Goal: Entertainment & Leisure: Consume media (video, audio)

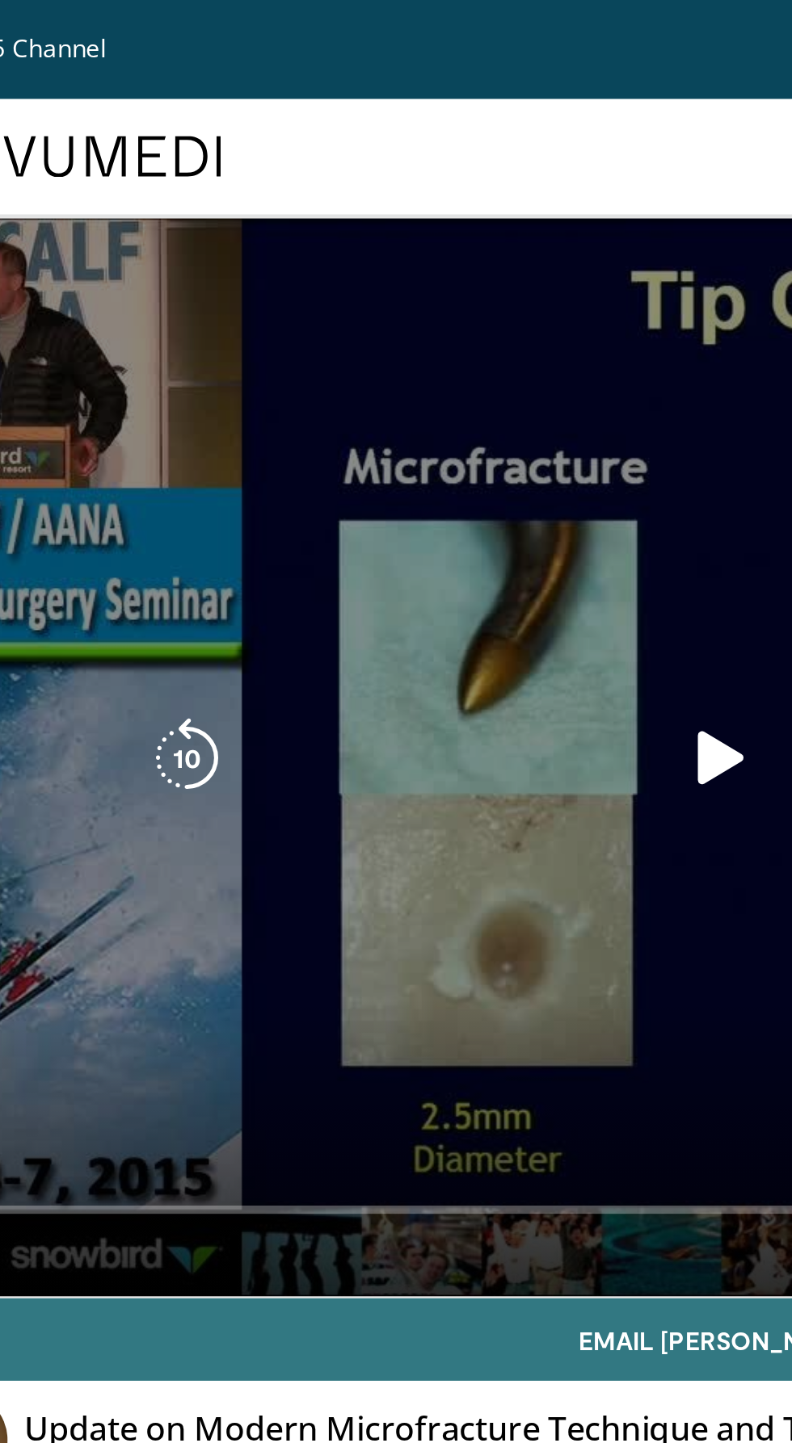
click at [380, 305] on icon "Video Player" at bounding box center [396, 297] width 32 height 32
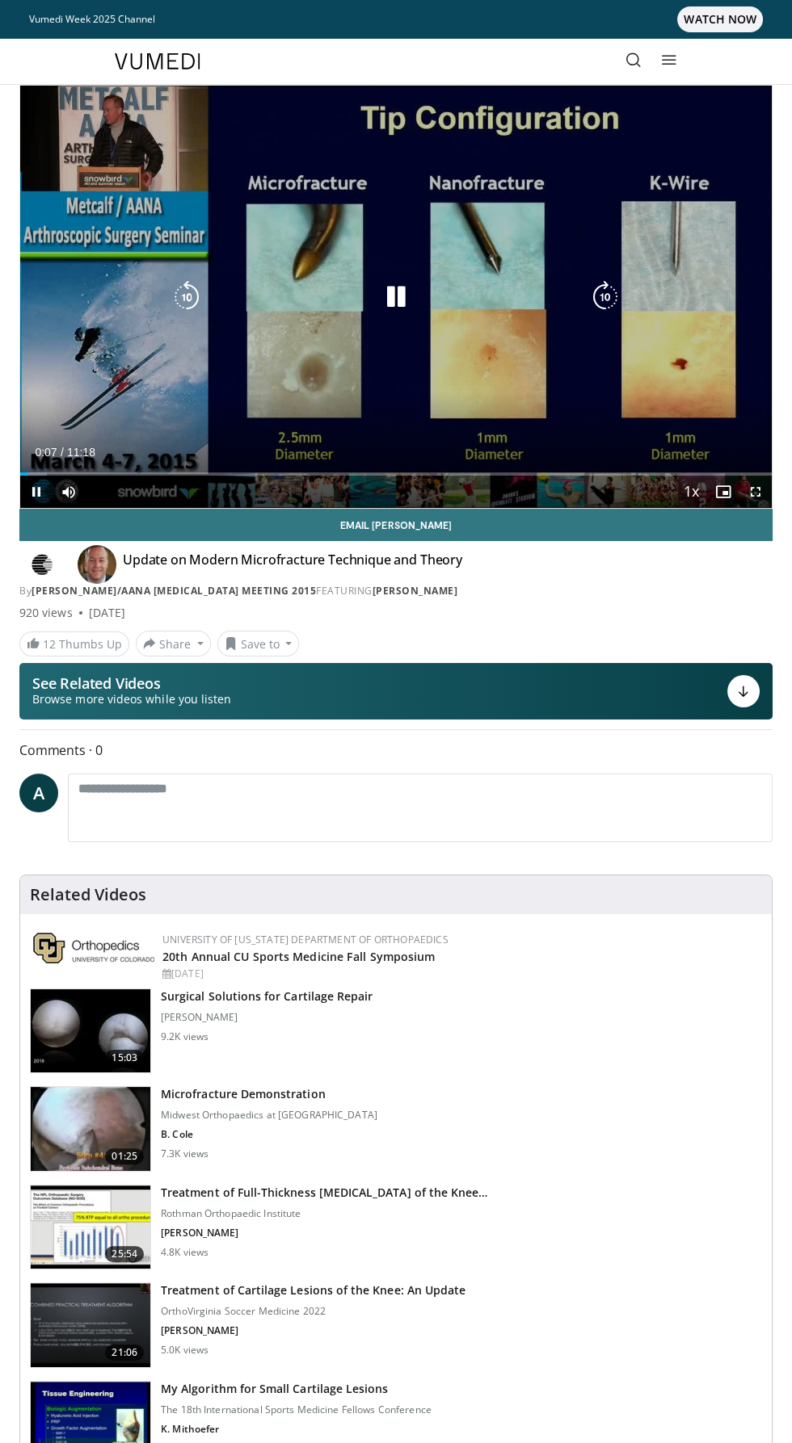
click at [636, 394] on div "10 seconds Tap to unmute" at bounding box center [395, 297] width 751 height 422
click at [754, 499] on span "Video Player" at bounding box center [755, 492] width 32 height 32
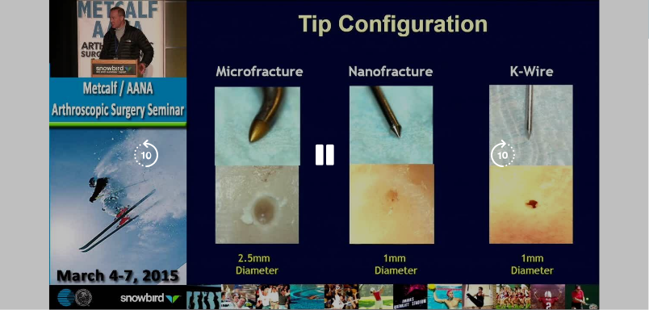
click at [490, 96] on div "10 seconds Tap to unmute" at bounding box center [324, 155] width 649 height 310
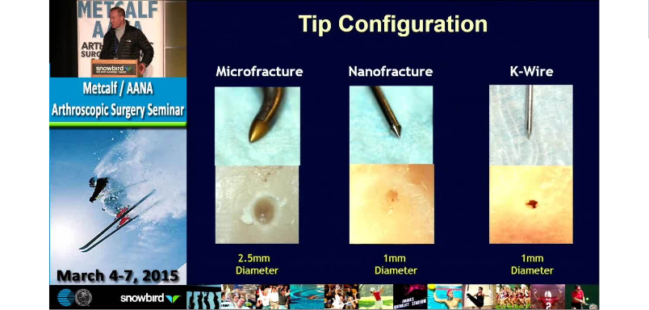
click at [548, 64] on div "10 seconds Tap to unmute" at bounding box center [324, 155] width 649 height 310
click at [535, 53] on div "10 seconds Tap to unmute" at bounding box center [324, 155] width 649 height 310
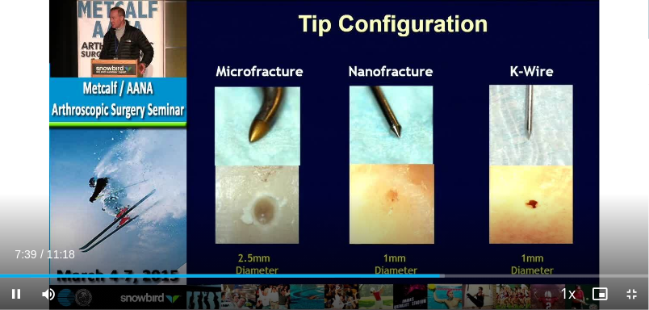
click at [590, 83] on div "10 seconds Tap to unmute" at bounding box center [324, 155] width 649 height 310
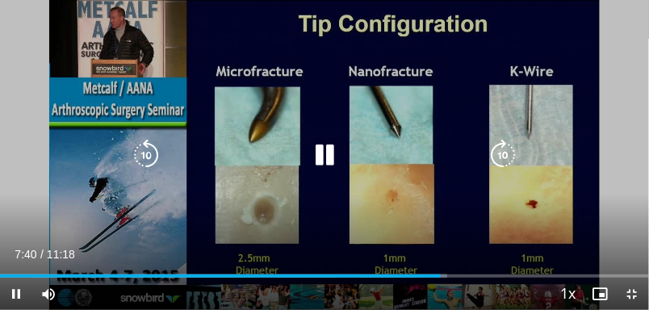
click at [511, 147] on icon "Video Player" at bounding box center [503, 155] width 32 height 32
click at [516, 147] on icon "Video Player" at bounding box center [503, 155] width 32 height 32
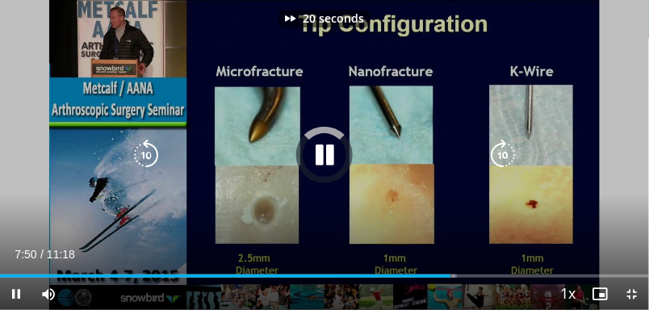
click at [518, 145] on icon "Video Player" at bounding box center [503, 155] width 32 height 32
click at [516, 145] on icon "Video Player" at bounding box center [503, 155] width 32 height 32
click at [517, 145] on icon "Video Player" at bounding box center [503, 155] width 32 height 32
click at [514, 152] on icon "Video Player" at bounding box center [503, 155] width 32 height 32
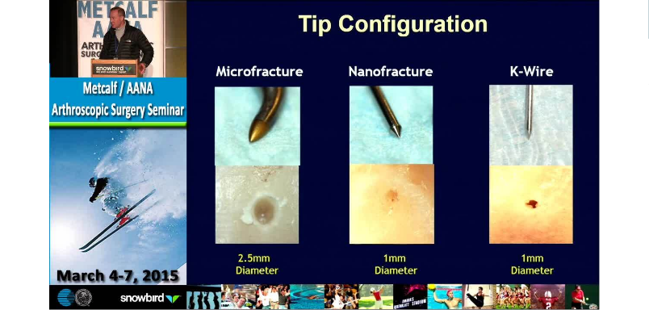
click at [565, 128] on div "60 seconds Tap to unmute" at bounding box center [324, 155] width 649 height 310
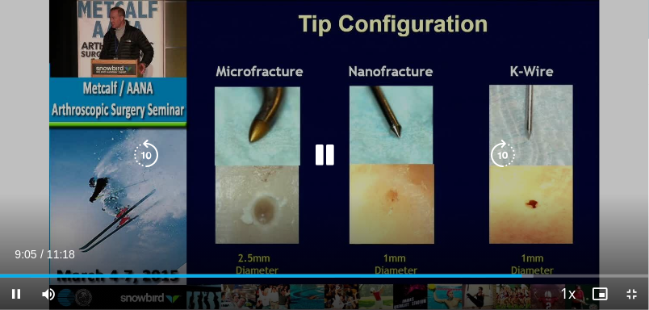
click at [502, 153] on icon "Video Player" at bounding box center [503, 155] width 32 height 32
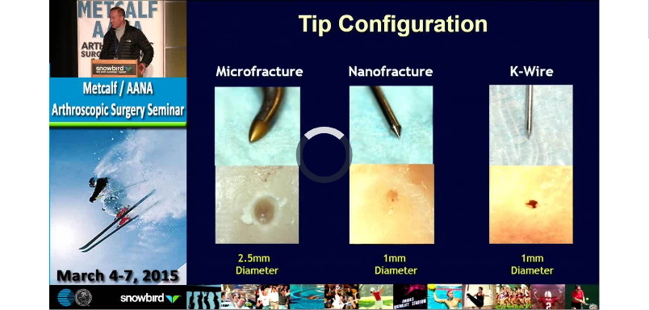
click at [548, 124] on div "10 seconds Tap to unmute" at bounding box center [324, 155] width 649 height 310
click at [531, 97] on div "10 seconds Tap to unmute" at bounding box center [324, 155] width 649 height 310
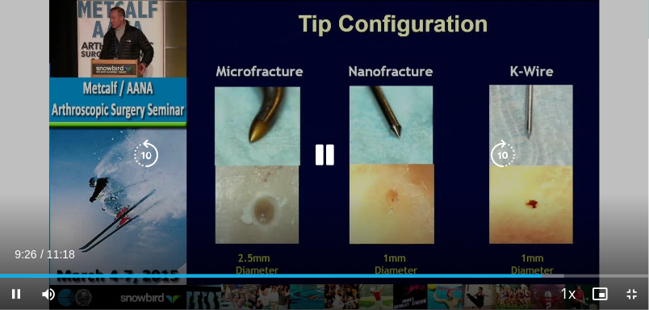
click at [502, 141] on icon "Video Player" at bounding box center [503, 155] width 32 height 32
click at [508, 141] on icon "Video Player" at bounding box center [503, 155] width 32 height 32
click at [509, 143] on icon "Video Player" at bounding box center [503, 155] width 32 height 32
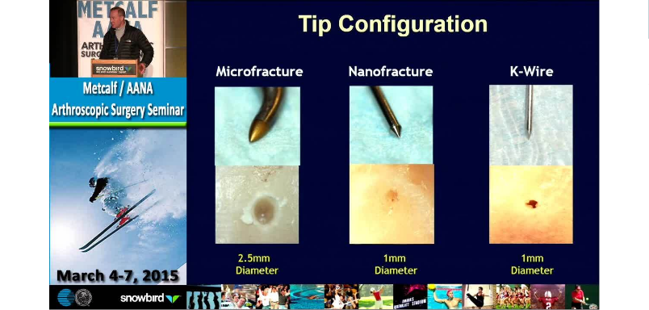
click at [546, 73] on div "30 seconds Tap to unmute" at bounding box center [324, 155] width 649 height 310
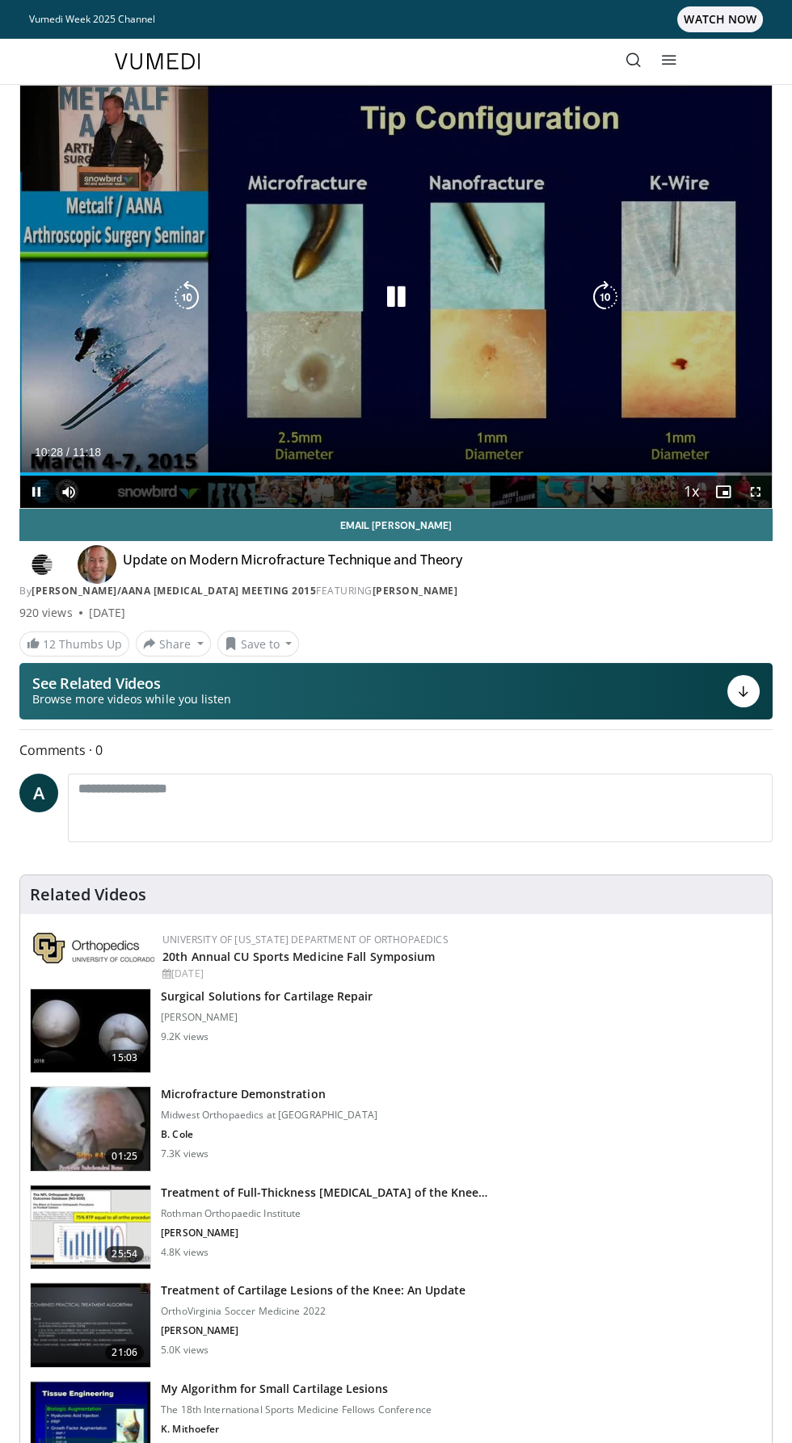
click at [531, 376] on div "30 seconds Tap to unmute" at bounding box center [395, 297] width 751 height 422
click at [174, 309] on icon "Video Player" at bounding box center [186, 297] width 32 height 32
click at [405, 302] on icon "Video Player" at bounding box center [396, 297] width 32 height 32
click at [400, 380] on div "10 seconds Tap to unmute" at bounding box center [395, 297] width 751 height 422
click at [395, 305] on icon "Video Player" at bounding box center [396, 297] width 32 height 32
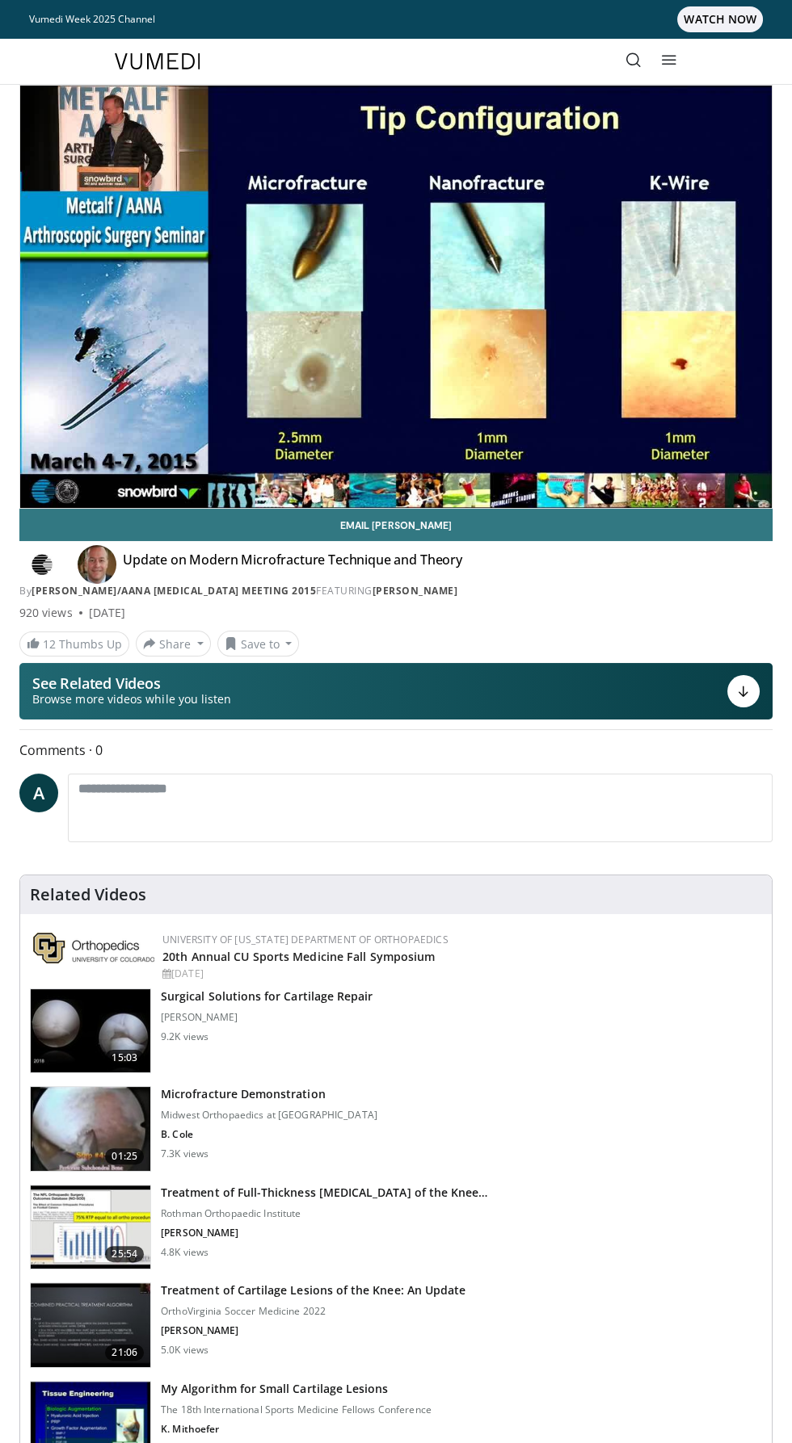
click at [526, 355] on div "10 seconds Tap to unmute" at bounding box center [395, 297] width 751 height 422
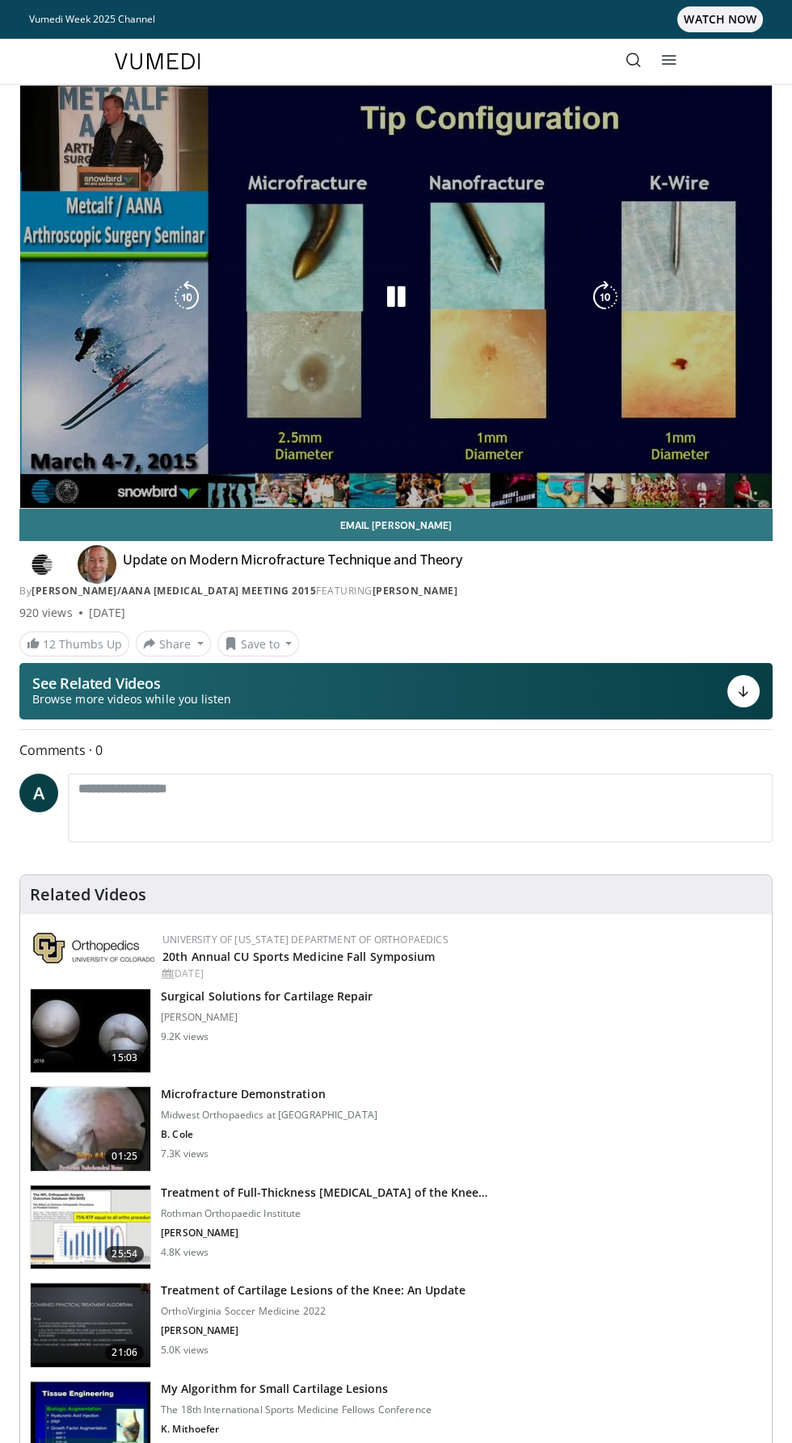
click at [466, 395] on div "10 seconds Tap to unmute" at bounding box center [395, 297] width 751 height 422
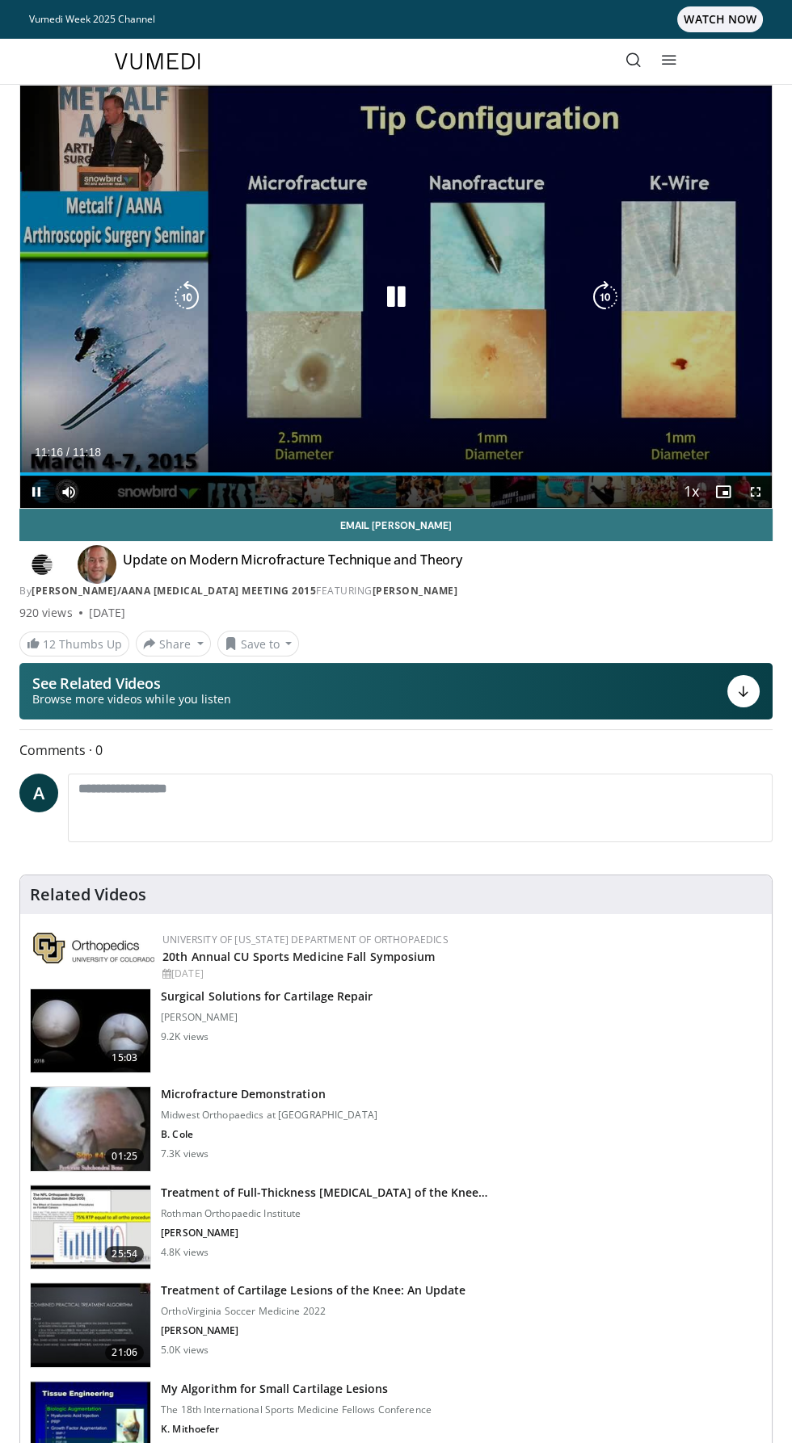
click at [465, 213] on div "10 seconds Tap to unmute" at bounding box center [395, 297] width 751 height 422
click at [405, 309] on icon "Video Player" at bounding box center [396, 297] width 32 height 32
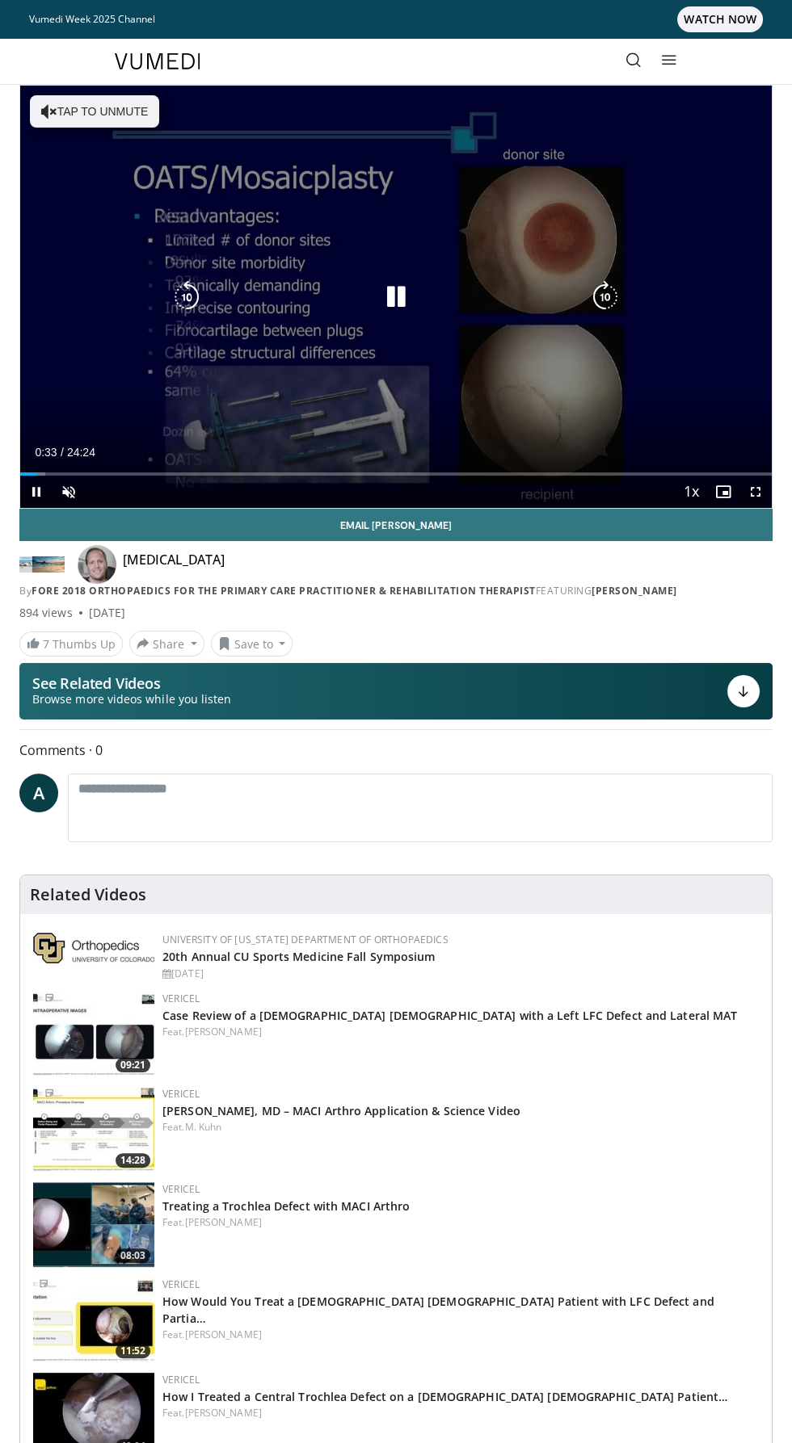
click at [403, 262] on div "10 seconds Tap to unmute" at bounding box center [395, 297] width 751 height 422
click at [126, 120] on div "10 seconds Tap to unmute" at bounding box center [395, 297] width 751 height 422
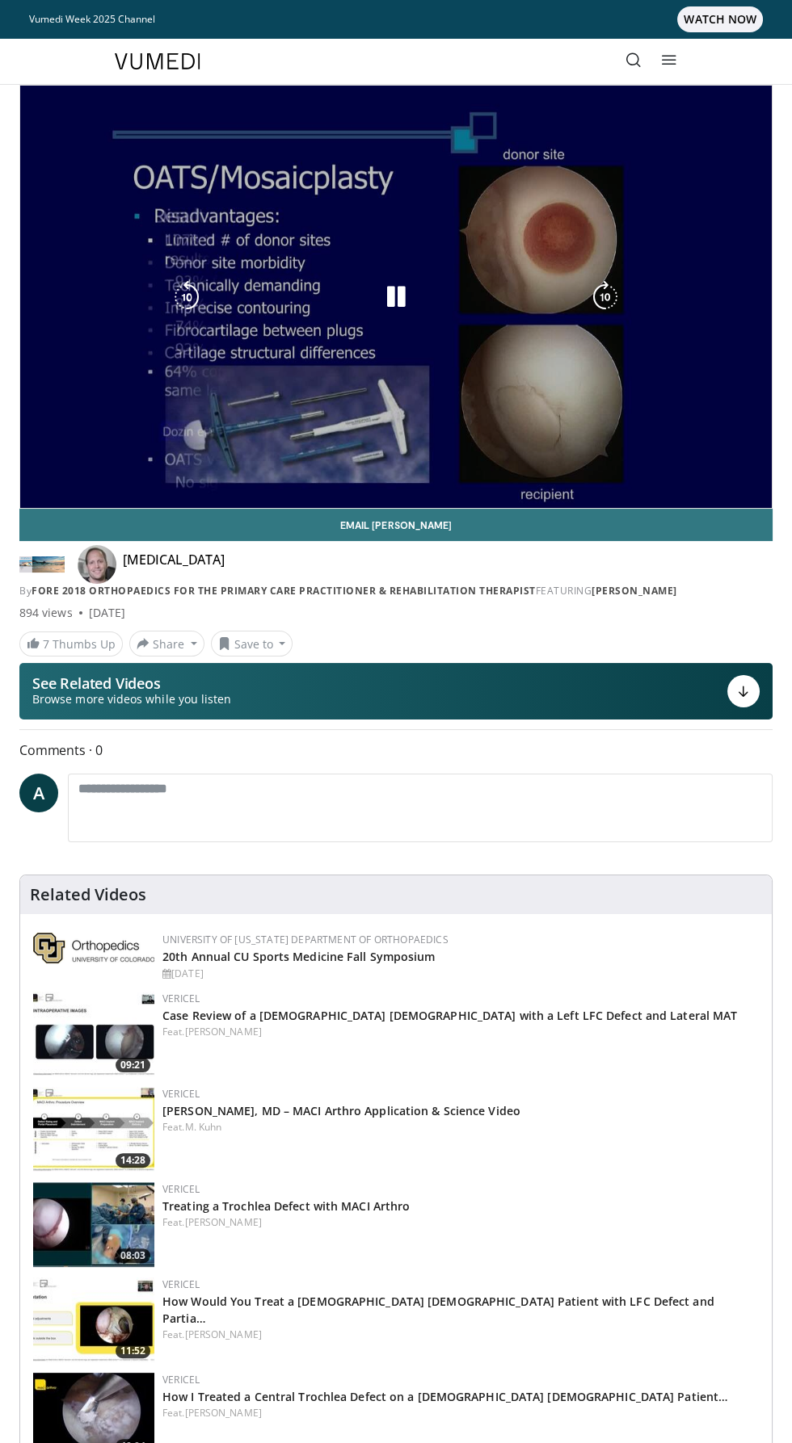
click at [716, 427] on div "10 seconds Tap to unmute" at bounding box center [395, 297] width 751 height 422
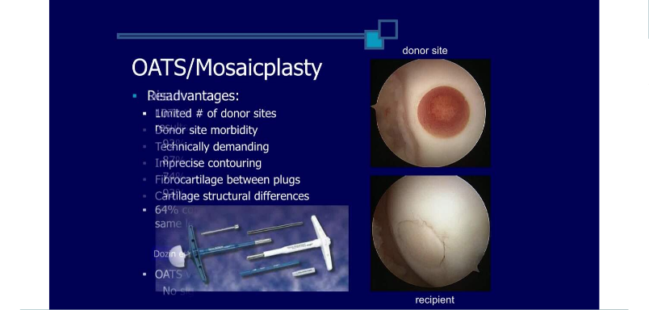
click at [523, 94] on div "10 seconds Tap to unmute" at bounding box center [324, 155] width 649 height 310
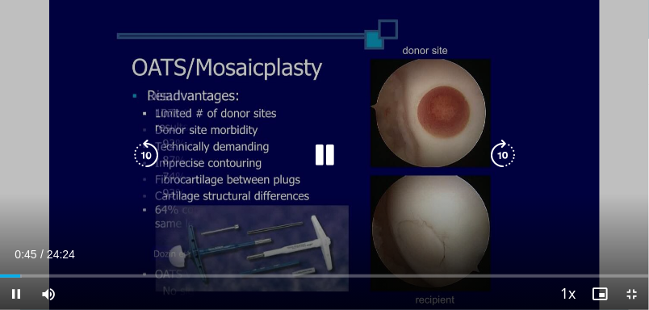
click at [536, 58] on div "10 seconds Tap to unmute" at bounding box center [324, 155] width 649 height 310
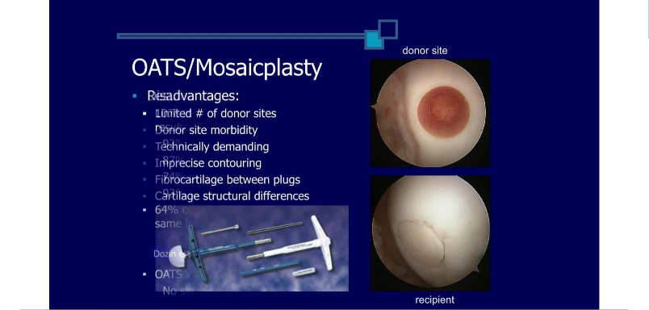
click at [535, 57] on div "10 seconds Tap to unmute" at bounding box center [324, 155] width 649 height 310
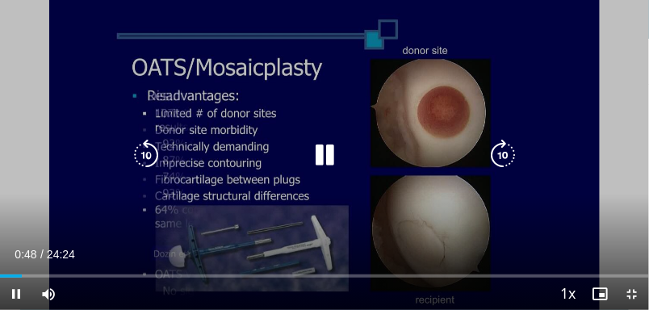
click at [539, 57] on div "10 seconds Tap to unmute" at bounding box center [324, 155] width 649 height 310
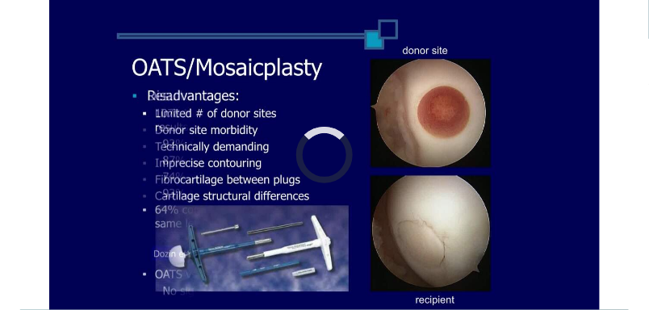
click at [536, 57] on div "10 seconds Tap to unmute" at bounding box center [324, 155] width 649 height 310
click at [602, 125] on div "10 seconds Tap to unmute" at bounding box center [324, 155] width 649 height 310
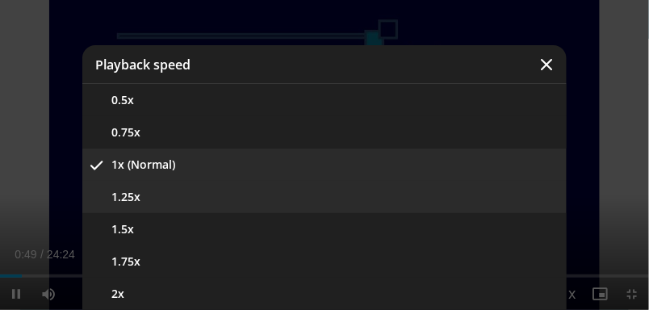
click at [122, 191] on button "1.25x" at bounding box center [324, 197] width 485 height 32
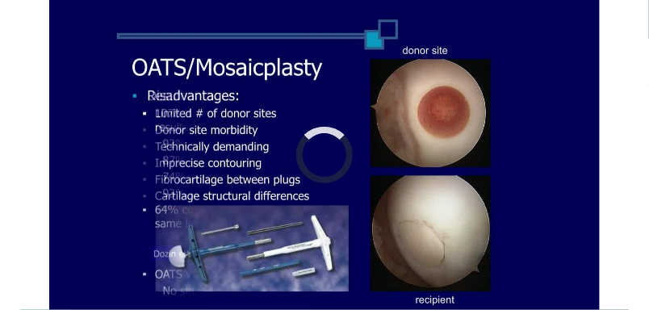
click at [571, 124] on div "10 seconds Tap to unmute" at bounding box center [324, 155] width 649 height 310
click at [78, 155] on div "10 seconds Tap to unmute" at bounding box center [324, 155] width 649 height 310
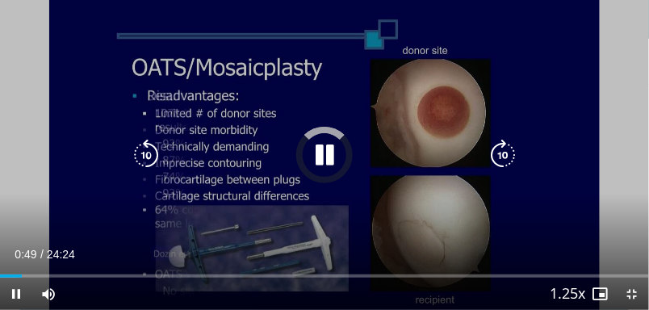
click at [142, 148] on icon "Video Player" at bounding box center [146, 155] width 32 height 32
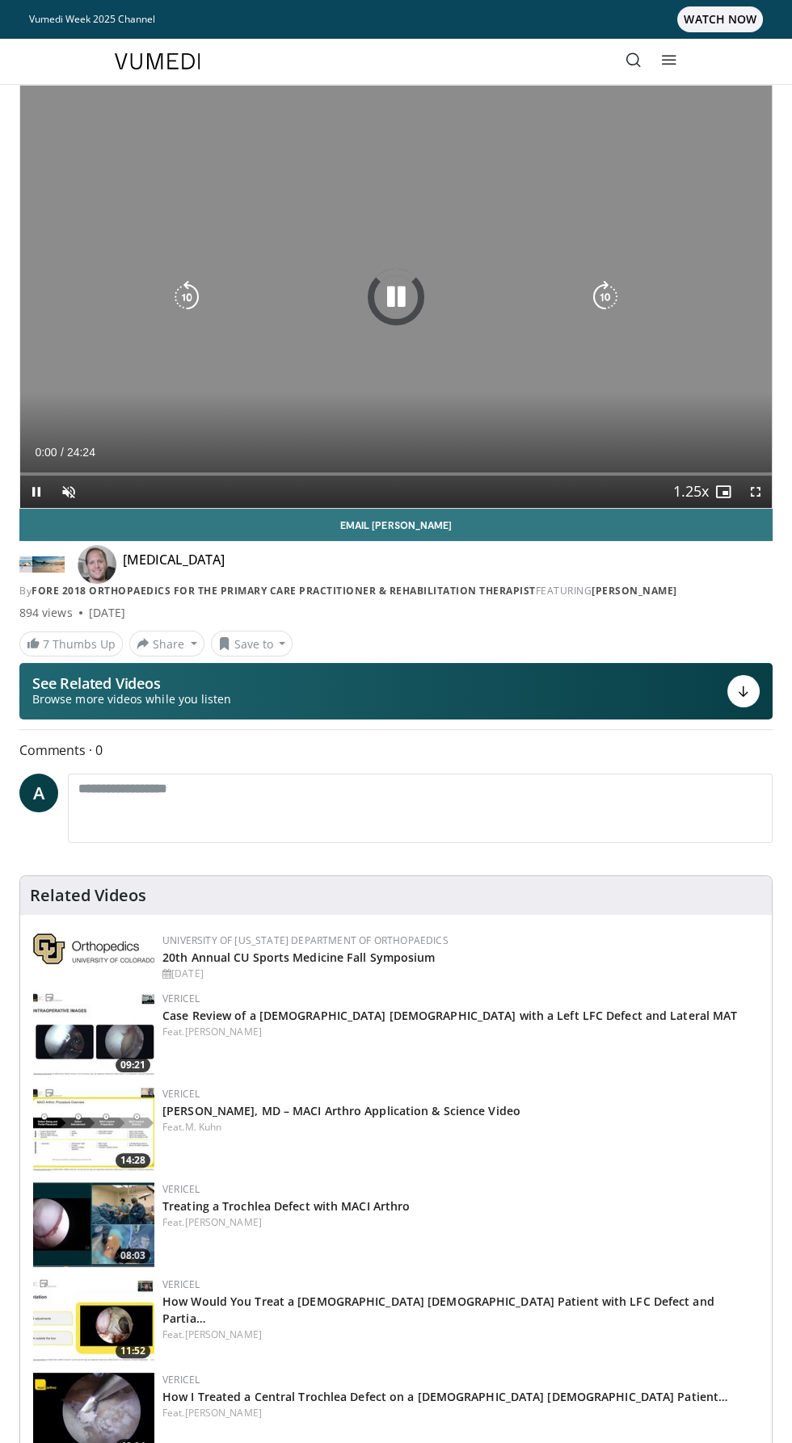
click at [439, 269] on div "10 seconds Tap to unmute" at bounding box center [395, 297] width 751 height 422
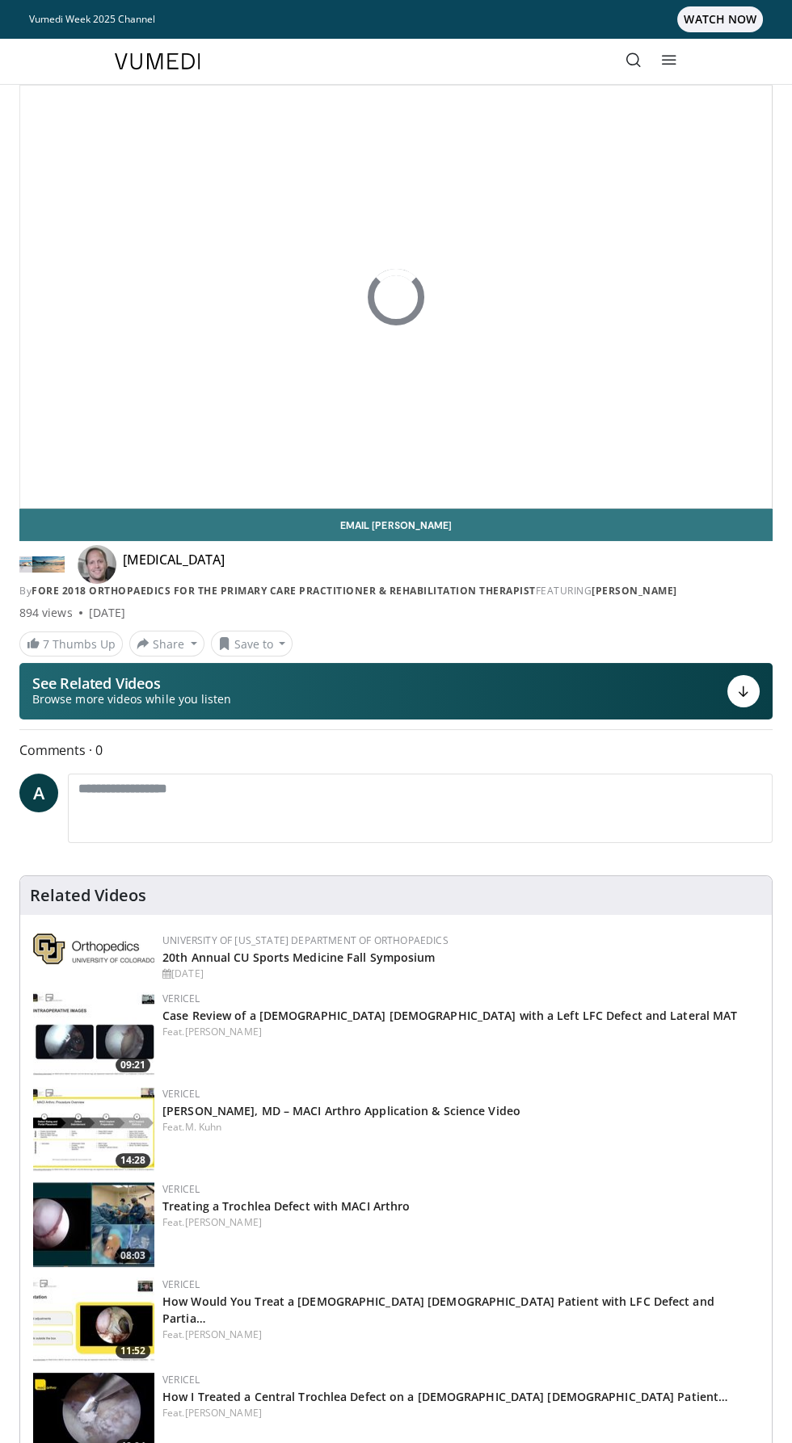
click at [164, 161] on div "10 seconds Tap to unmute" at bounding box center [395, 297] width 751 height 422
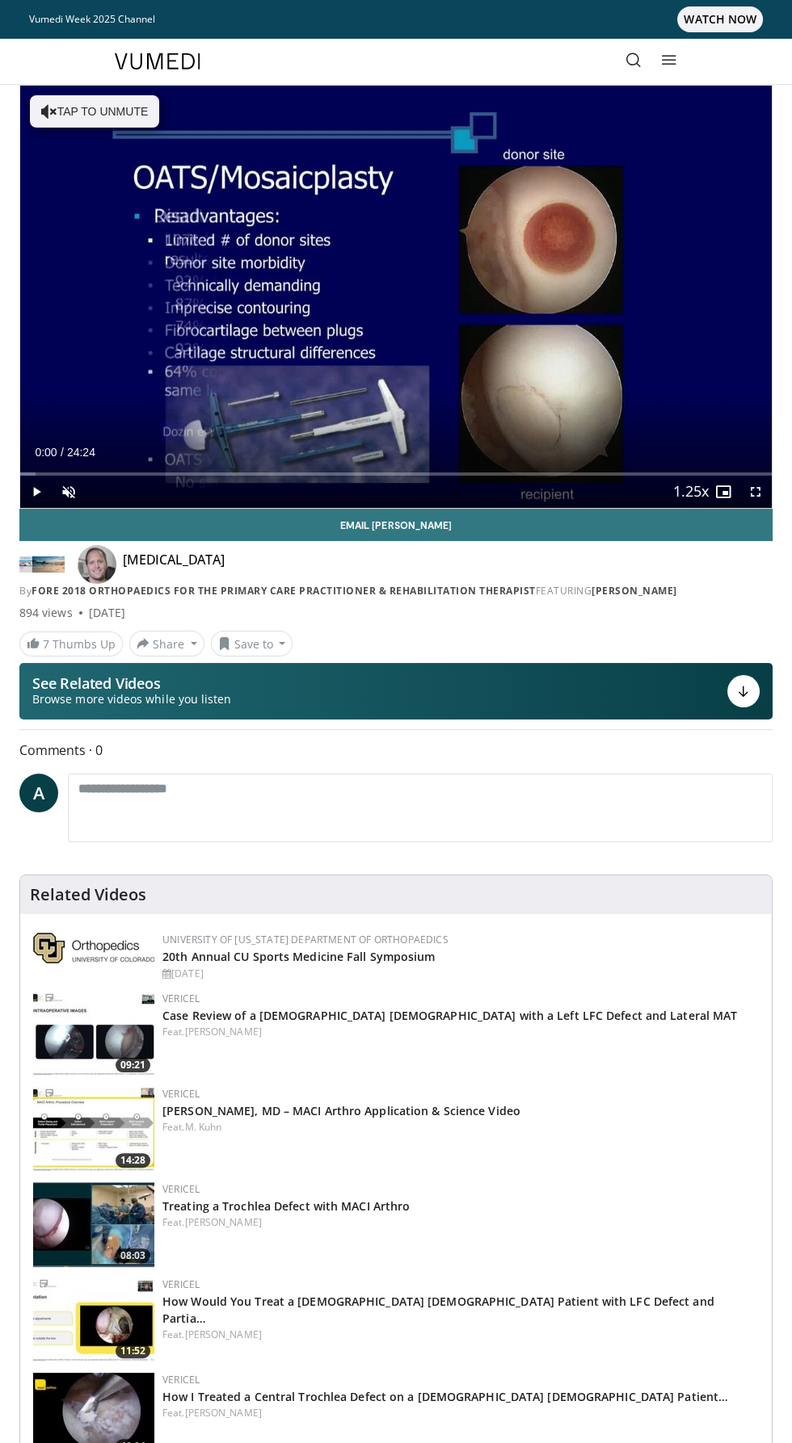
click at [127, 111] on div "10 seconds Tap to unmute" at bounding box center [395, 297] width 751 height 422
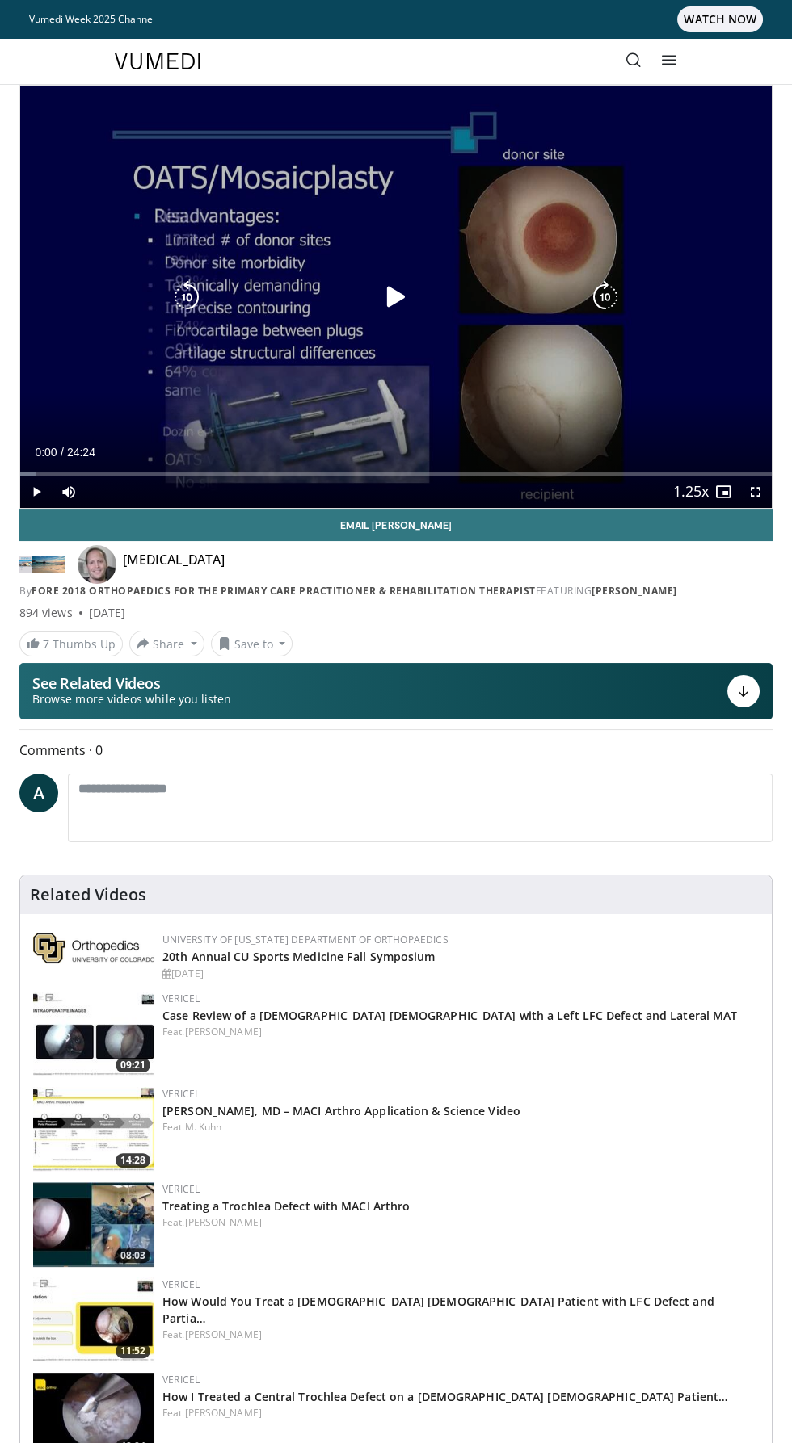
click at [499, 244] on div "10 seconds Tap to unmute" at bounding box center [395, 297] width 751 height 422
click at [456, 157] on div "10 seconds Tap to unmute" at bounding box center [395, 297] width 751 height 422
click at [418, 244] on div "10 seconds Tap to unmute" at bounding box center [395, 297] width 751 height 422
click at [405, 299] on icon "Video Player" at bounding box center [396, 297] width 32 height 32
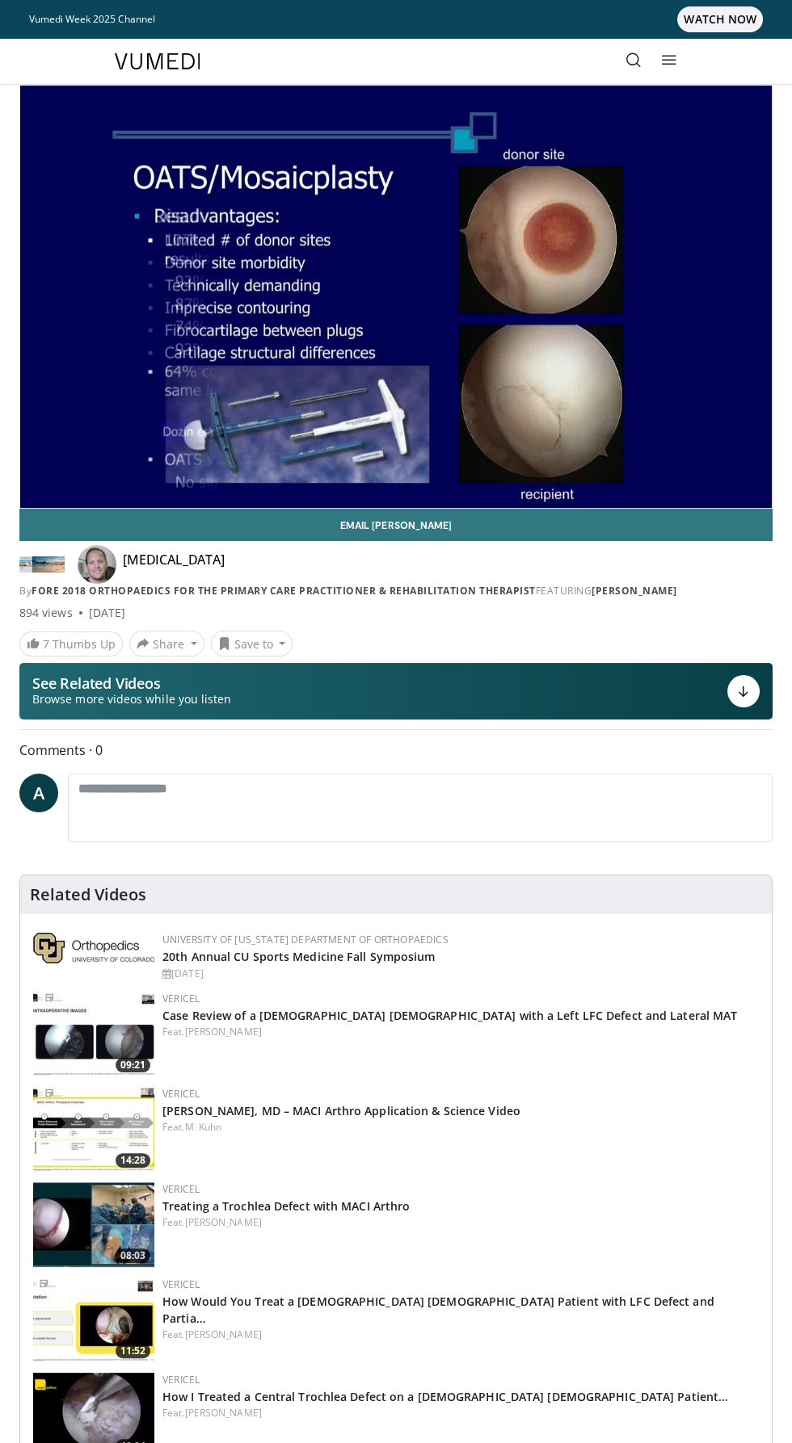
click at [483, 363] on div "10 seconds Tap to unmute" at bounding box center [395, 297] width 751 height 422
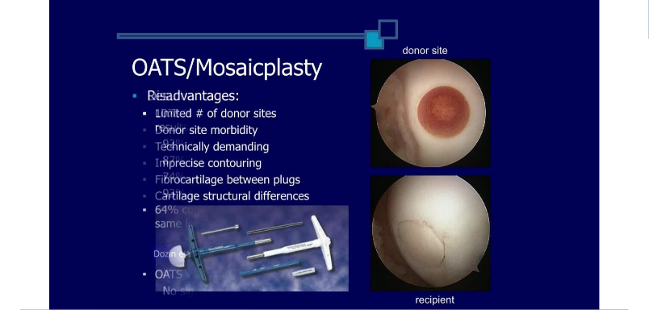
click at [573, 138] on div "10 seconds Tap to unmute" at bounding box center [324, 155] width 649 height 310
click at [593, 128] on div "10 seconds Tap to unmute" at bounding box center [324, 155] width 649 height 310
click at [359, 149] on div "Video Player" at bounding box center [324, 155] width 389 height 32
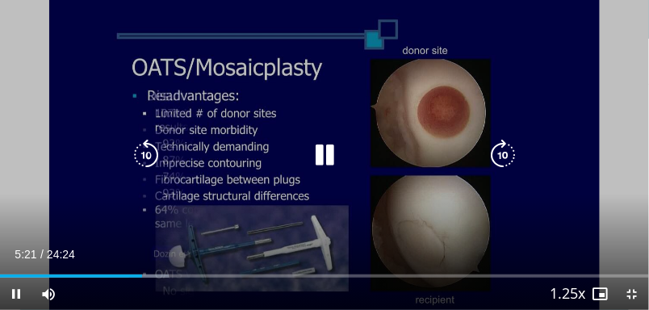
click at [338, 145] on icon "Video Player" at bounding box center [325, 155] width 32 height 32
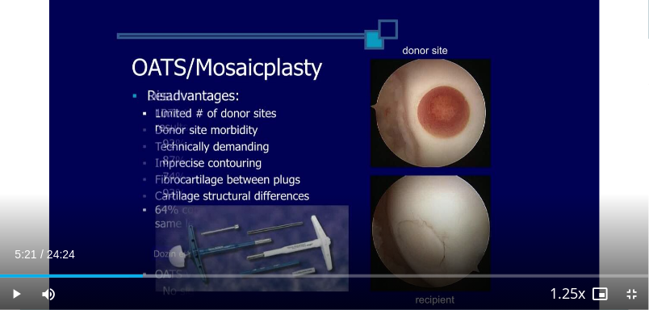
click at [573, 132] on div "10 seconds Tap to unmute" at bounding box center [324, 155] width 649 height 310
click at [535, 81] on div "10 seconds Tap to unmute" at bounding box center [324, 155] width 649 height 310
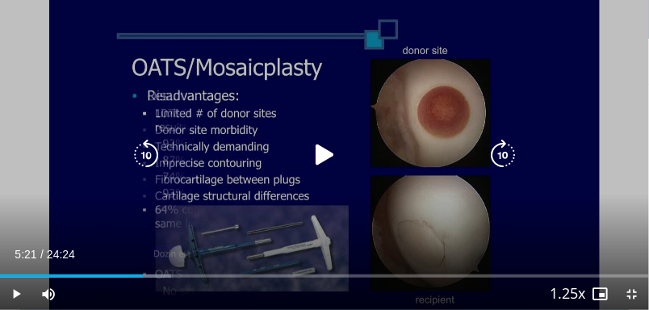
click at [334, 170] on icon "Video Player" at bounding box center [325, 155] width 32 height 32
click at [345, 115] on div "10 seconds Tap to unmute" at bounding box center [324, 155] width 649 height 310
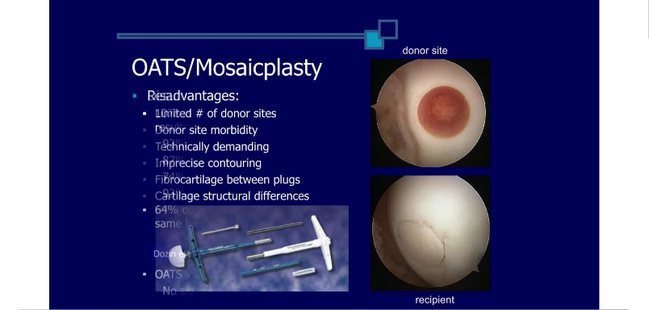
click at [289, 142] on div "Video Player" at bounding box center [324, 155] width 389 height 32
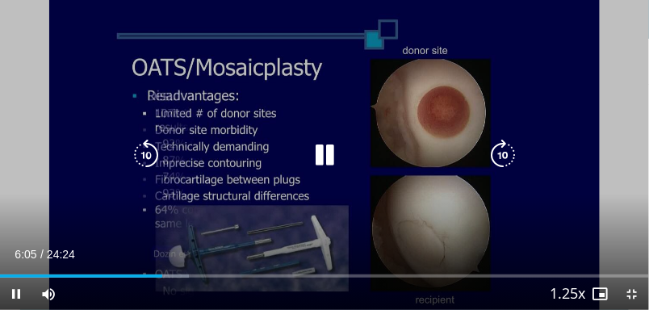
click at [313, 145] on icon "Video Player" at bounding box center [325, 155] width 32 height 32
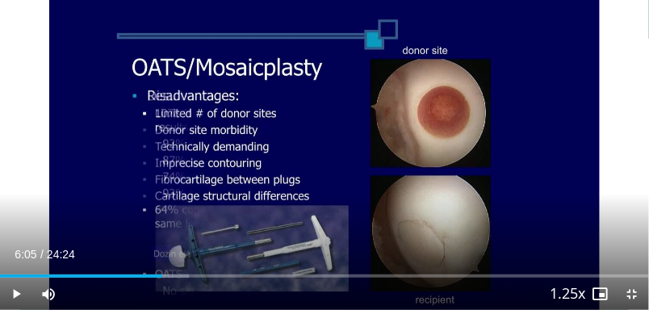
click at [330, 154] on icon "Video Player" at bounding box center [325, 155] width 32 height 32
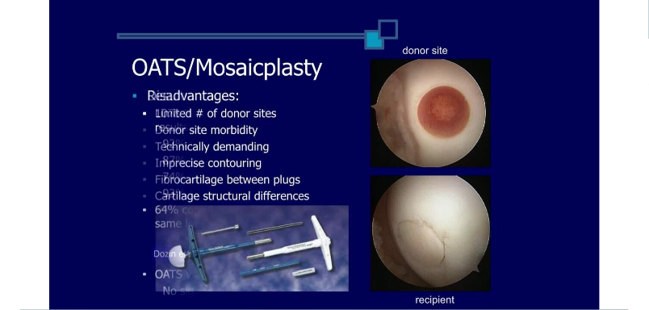
click at [325, 156] on icon "Video Player" at bounding box center [325, 155] width 32 height 32
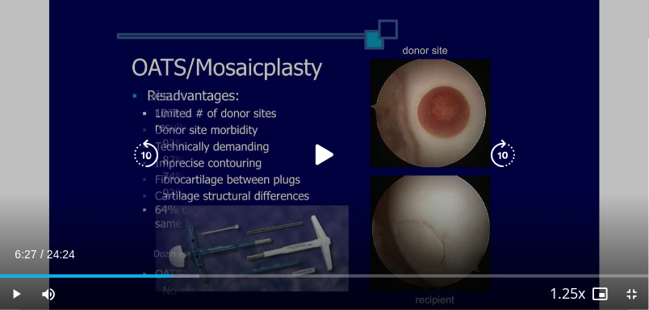
click at [326, 165] on icon "Video Player" at bounding box center [325, 155] width 32 height 32
click at [333, 162] on icon "Video Player" at bounding box center [325, 155] width 32 height 32
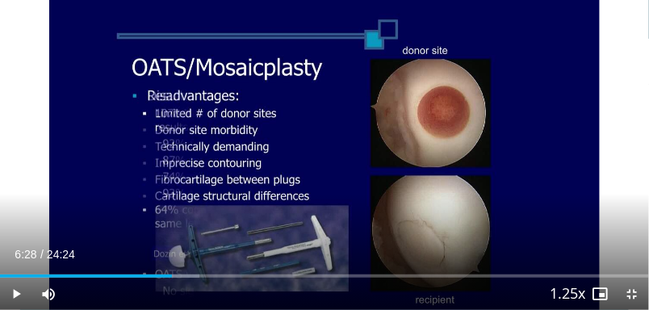
click at [338, 124] on div "10 seconds Tap to unmute" at bounding box center [324, 155] width 649 height 310
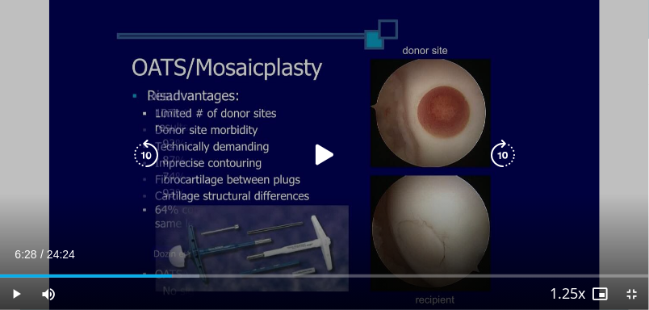
click at [330, 145] on icon "Video Player" at bounding box center [325, 155] width 32 height 32
click at [340, 75] on div "10 seconds Tap to unmute" at bounding box center [324, 155] width 649 height 310
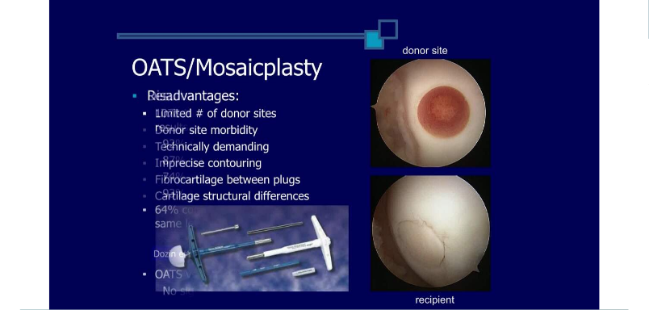
click at [530, 71] on div "10 seconds Tap to unmute" at bounding box center [324, 155] width 649 height 310
click at [289, 129] on div "10 seconds Tap to unmute" at bounding box center [324, 155] width 649 height 310
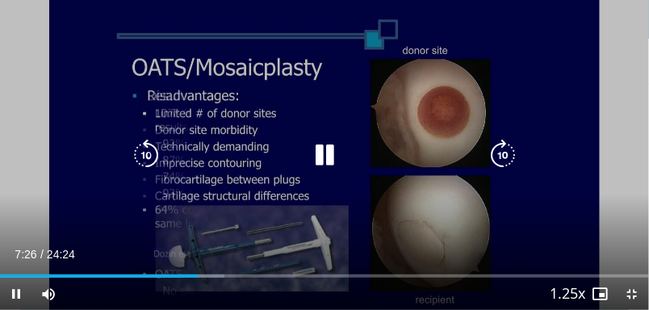
click at [325, 165] on icon "Video Player" at bounding box center [325, 155] width 32 height 32
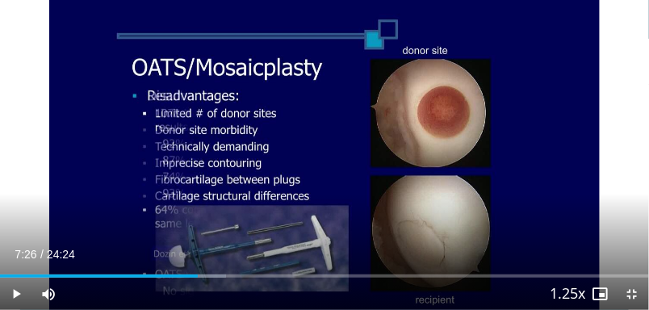
click at [372, 67] on div "10 seconds Tap to unmute" at bounding box center [324, 155] width 649 height 310
click at [345, 106] on div "10 seconds Tap to unmute" at bounding box center [324, 155] width 649 height 310
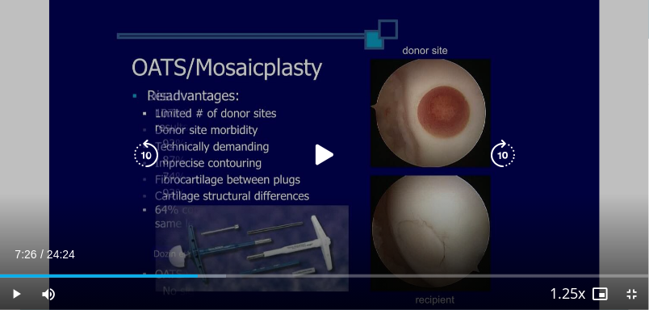
click at [325, 159] on icon "Video Player" at bounding box center [325, 155] width 32 height 32
click at [332, 63] on div "10 seconds Tap to unmute" at bounding box center [324, 155] width 649 height 310
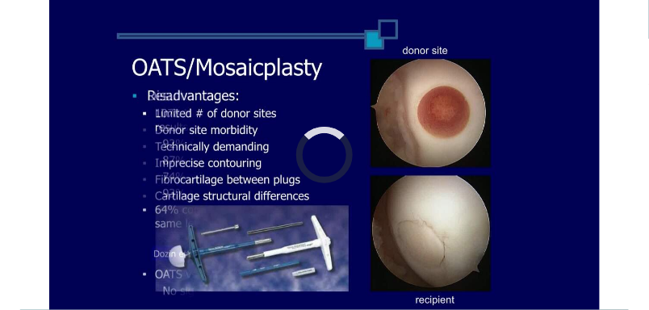
click at [519, 137] on div "10 seconds Tap to unmute" at bounding box center [324, 155] width 649 height 310
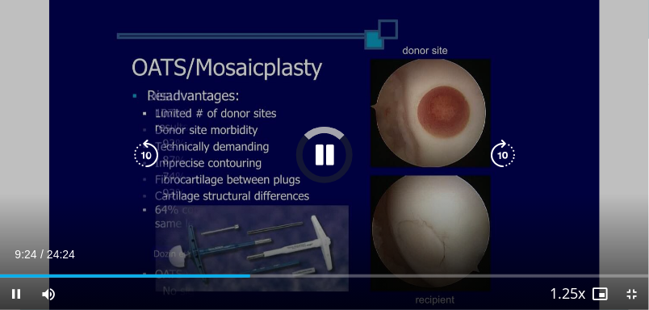
click at [332, 158] on icon "Video Player" at bounding box center [325, 155] width 32 height 32
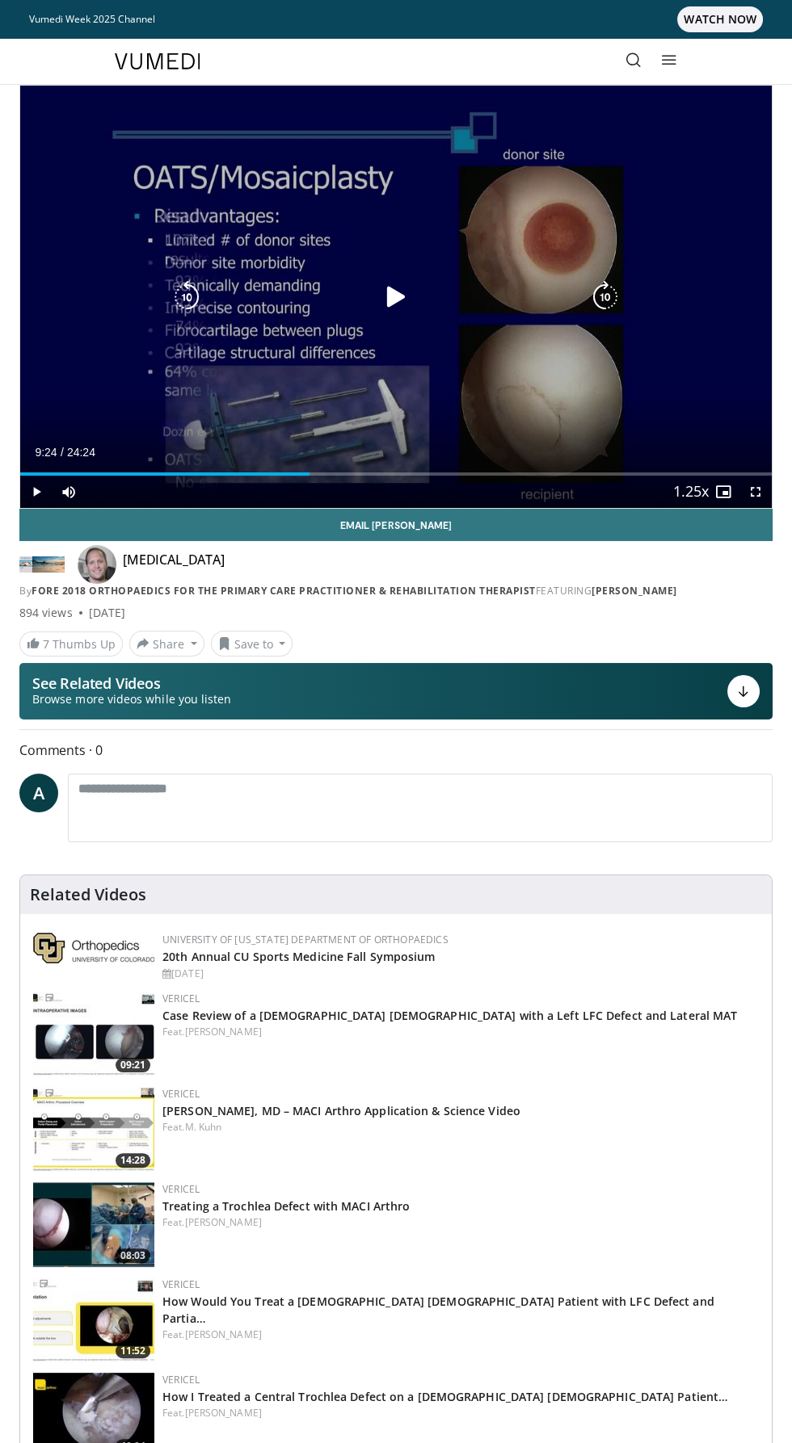
click at [394, 335] on div "10 seconds Tap to unmute" at bounding box center [395, 297] width 751 height 422
click at [402, 296] on icon "Video Player" at bounding box center [396, 297] width 32 height 32
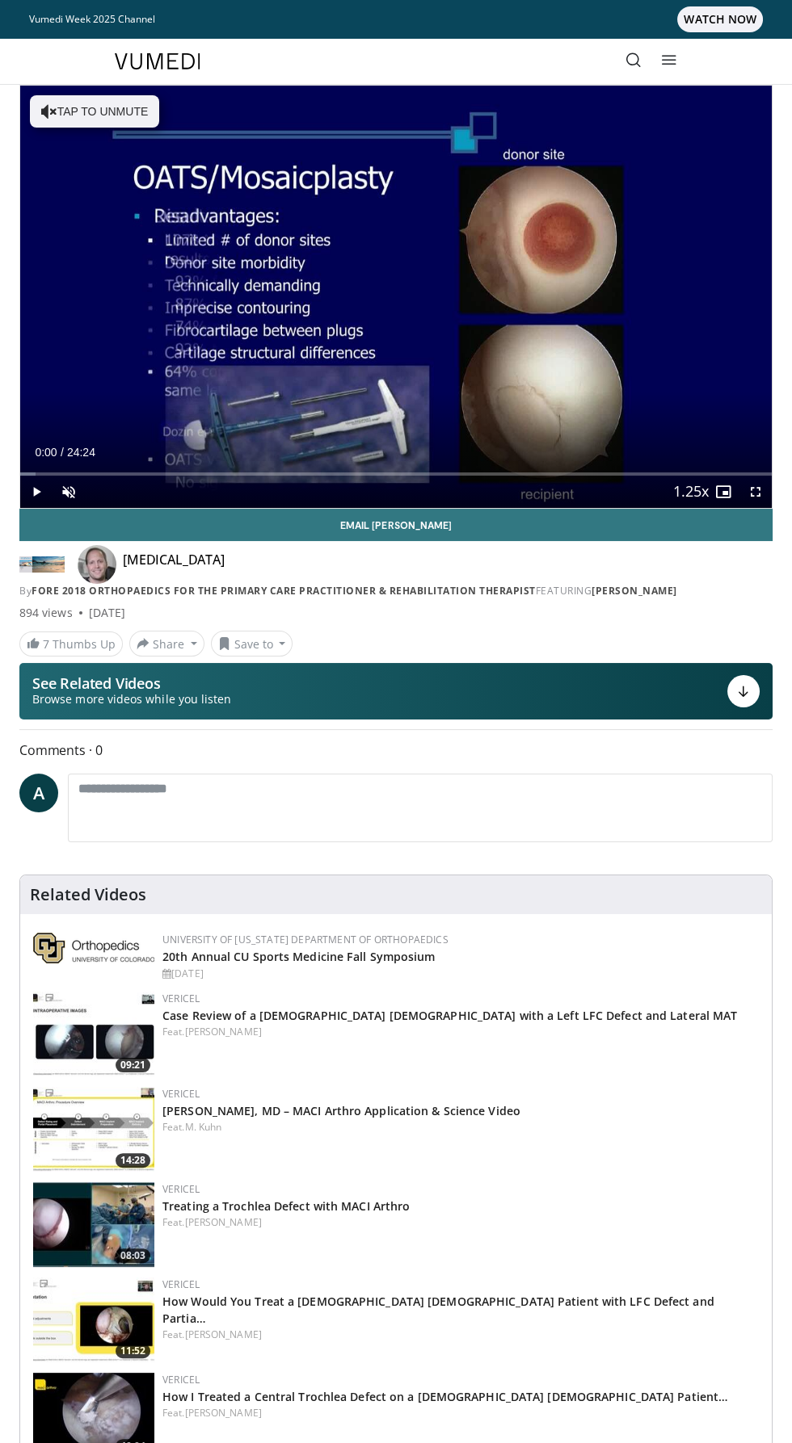
click at [146, 118] on div "10 seconds Tap to unmute" at bounding box center [395, 297] width 751 height 422
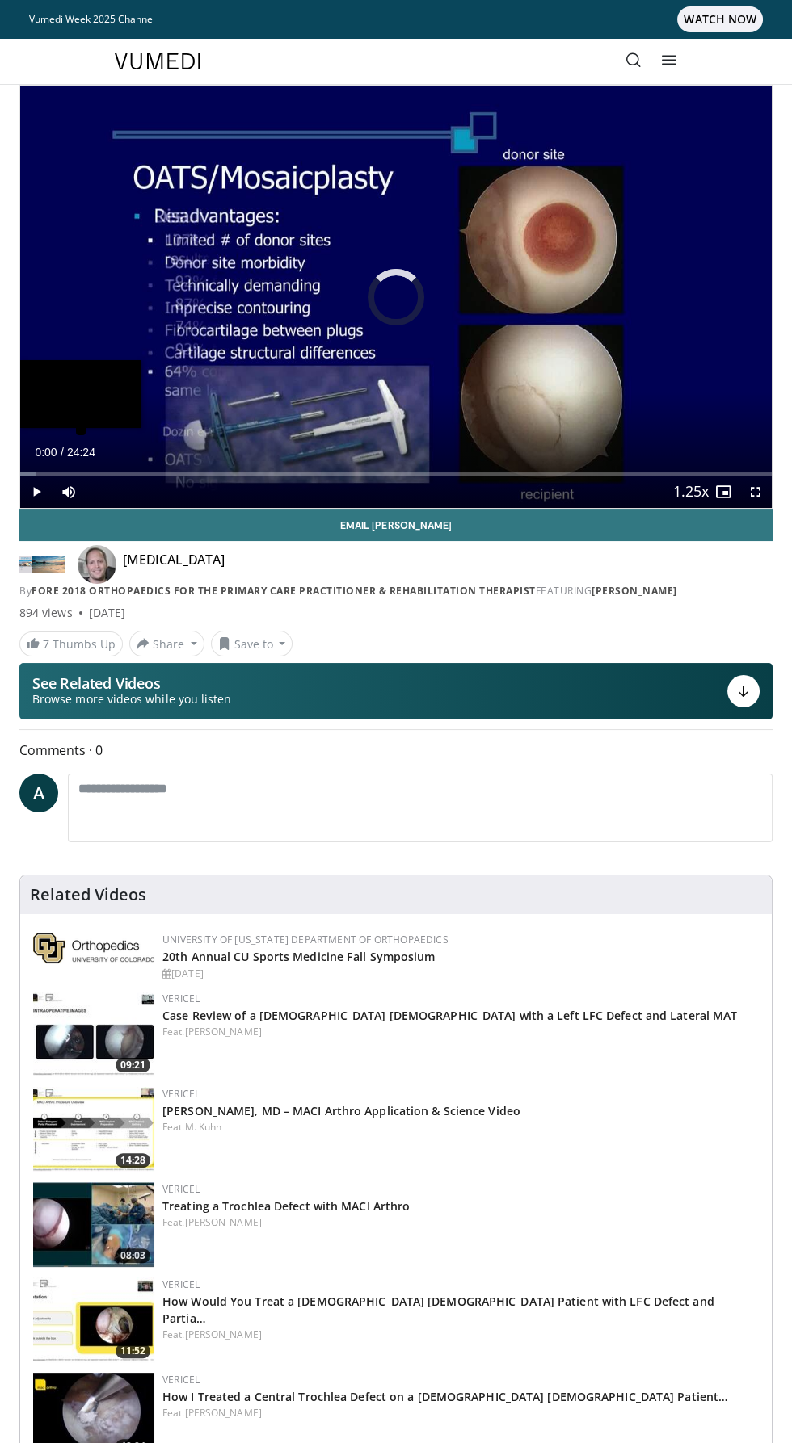
click at [242, 468] on div "Loaded : 2.05% 00:00" at bounding box center [395, 467] width 751 height 15
click at [260, 471] on div "Loaded : 0.00% 07:13 07:14" at bounding box center [395, 467] width 751 height 15
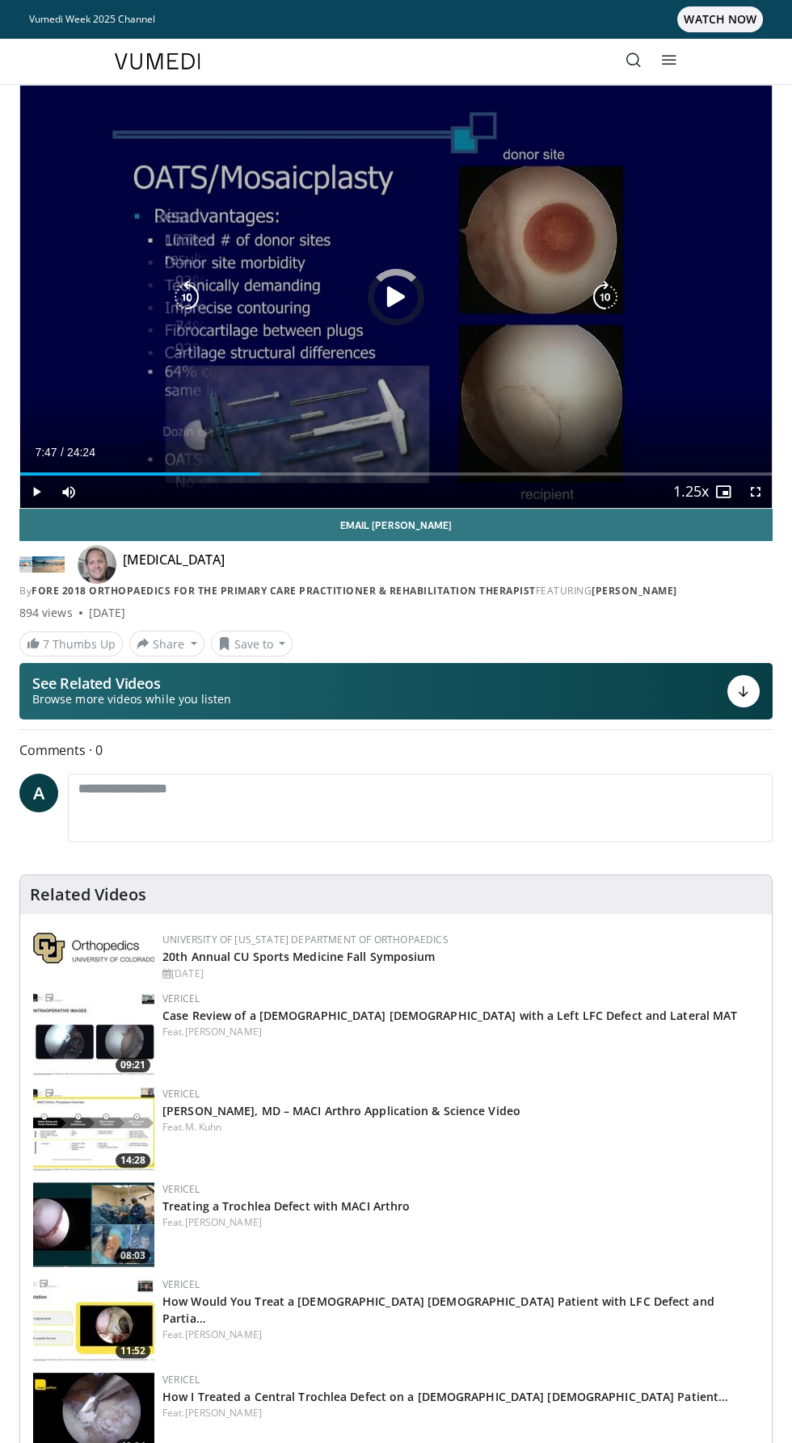
click at [376, 415] on div "10 seconds Tap to unmute" at bounding box center [395, 297] width 751 height 422
click at [614, 291] on icon "Video Player" at bounding box center [605, 297] width 32 height 32
click at [612, 281] on icon "Video Player" at bounding box center [605, 297] width 32 height 32
click at [611, 288] on icon "Video Player" at bounding box center [605, 297] width 32 height 32
click at [610, 290] on icon "Video Player" at bounding box center [605, 297] width 32 height 32
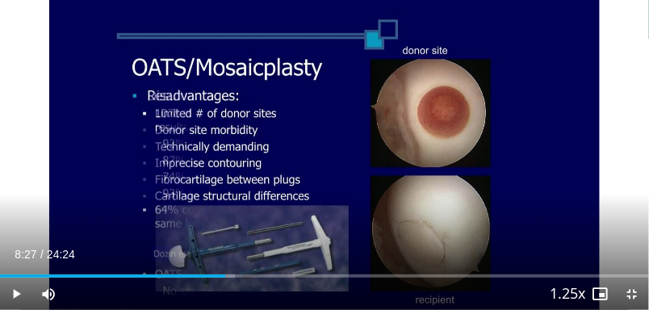
click at [401, 85] on div "40 seconds Tap to unmute" at bounding box center [324, 155] width 649 height 310
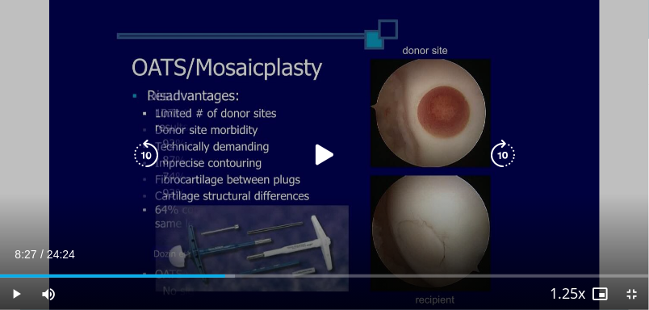
click at [506, 147] on icon "Video Player" at bounding box center [503, 155] width 32 height 32
click at [501, 147] on icon "Video Player" at bounding box center [503, 155] width 32 height 32
click at [499, 148] on icon "Video Player" at bounding box center [503, 155] width 32 height 32
click at [497, 145] on icon "Video Player" at bounding box center [503, 155] width 32 height 32
click at [326, 153] on icon "Video Player" at bounding box center [325, 155] width 32 height 32
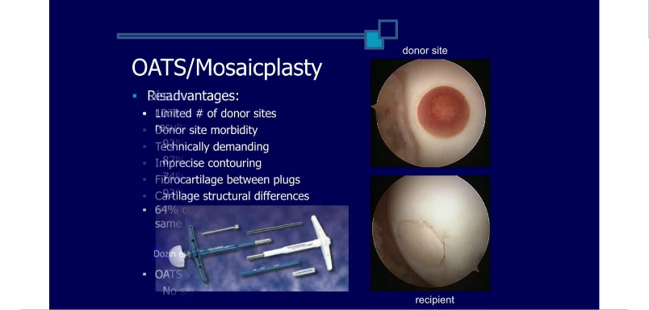
click at [343, 57] on div "40 seconds Tap to unmute" at bounding box center [324, 155] width 649 height 310
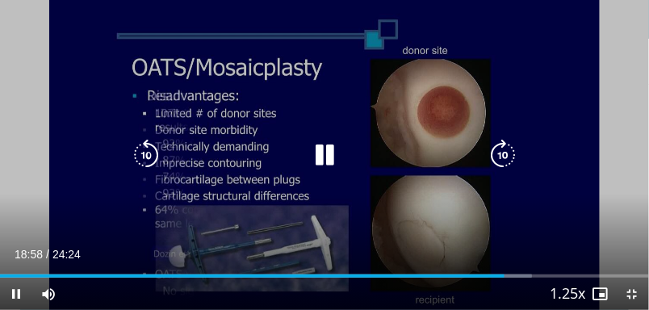
click at [330, 140] on icon "Video Player" at bounding box center [325, 155] width 32 height 32
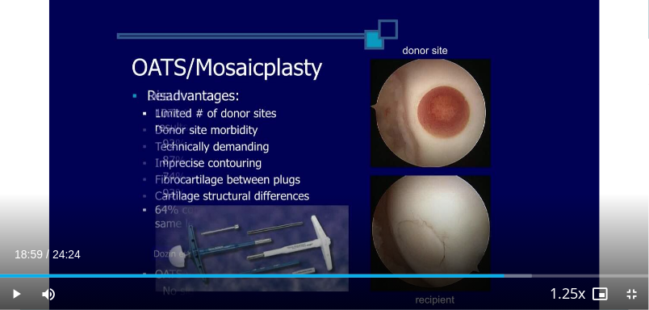
click at [310, 105] on div "40 seconds Tap to unmute" at bounding box center [324, 155] width 649 height 310
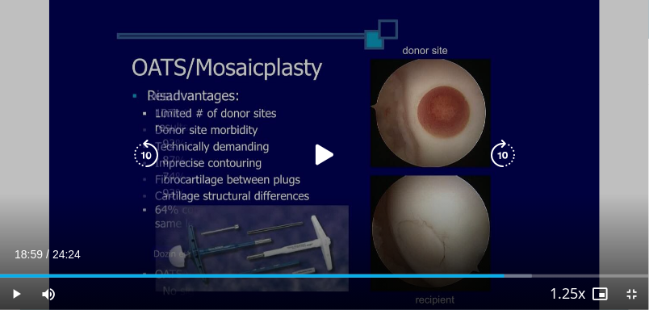
click at [319, 145] on icon "Video Player" at bounding box center [325, 155] width 32 height 32
click at [302, 68] on div "40 seconds Tap to unmute" at bounding box center [324, 155] width 649 height 310
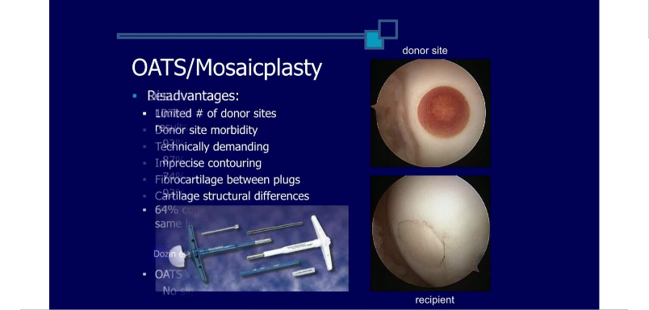
click at [256, 102] on div "40 seconds Tap to unmute" at bounding box center [324, 155] width 649 height 310
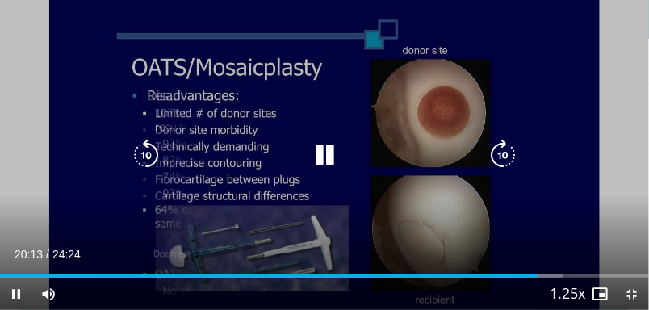
click at [142, 141] on icon "Video Player" at bounding box center [146, 155] width 32 height 32
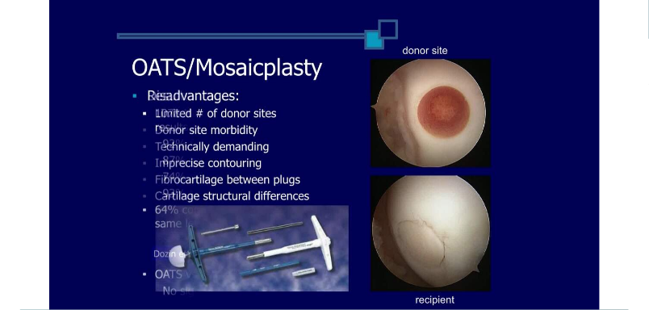
click at [245, 76] on div "10 seconds Tap to unmute" at bounding box center [324, 155] width 649 height 310
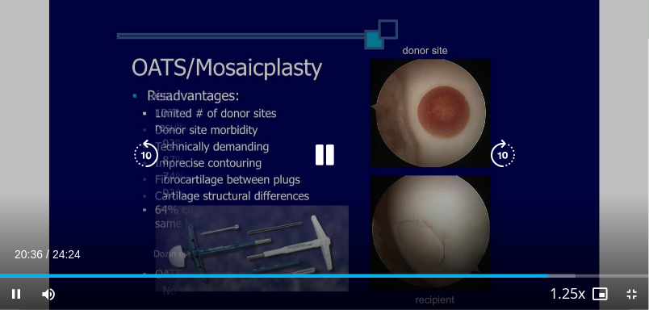
click at [149, 153] on icon "Video Player" at bounding box center [146, 155] width 32 height 32
click at [330, 146] on div "10 seconds Tap to unmute" at bounding box center [324, 155] width 649 height 310
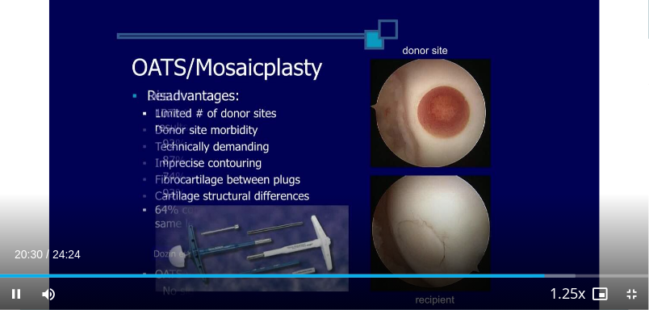
click at [323, 36] on div "10 seconds Tap to unmute" at bounding box center [324, 155] width 649 height 310
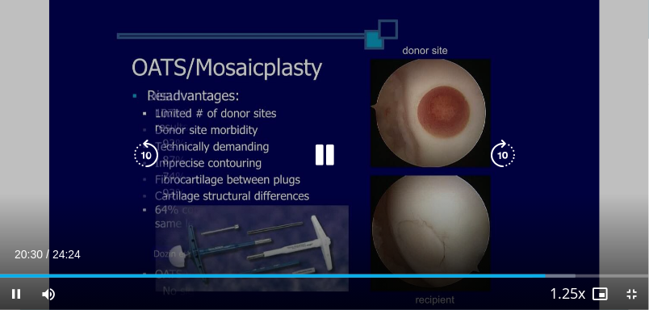
click at [334, 157] on icon "Video Player" at bounding box center [325, 155] width 32 height 32
click at [321, 55] on div "10 seconds Tap to unmute" at bounding box center [324, 155] width 649 height 310
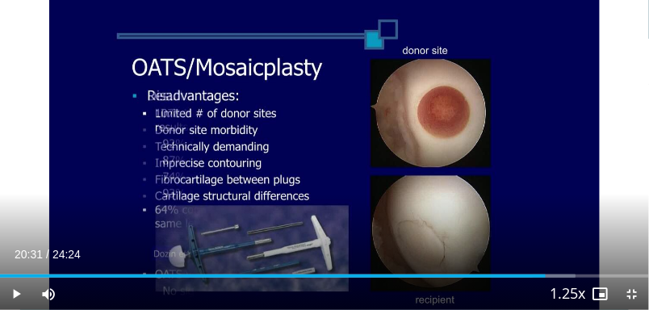
click at [414, 66] on div "10 seconds Tap to unmute" at bounding box center [324, 155] width 649 height 310
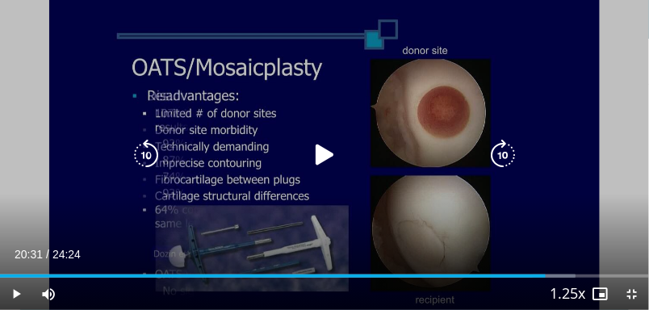
click at [324, 154] on icon "Video Player" at bounding box center [325, 155] width 32 height 32
click at [368, 89] on div "10 seconds Tap to unmute" at bounding box center [324, 155] width 649 height 310
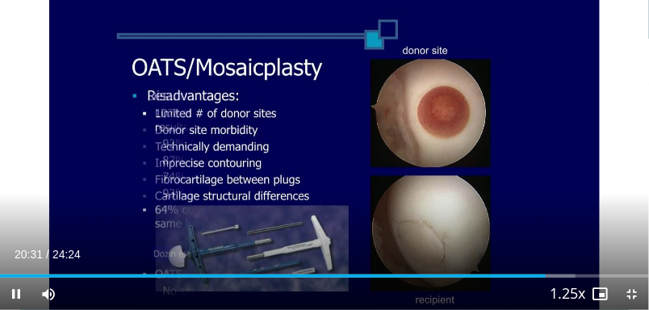
click at [418, 80] on div "10 seconds Tap to unmute" at bounding box center [324, 155] width 649 height 310
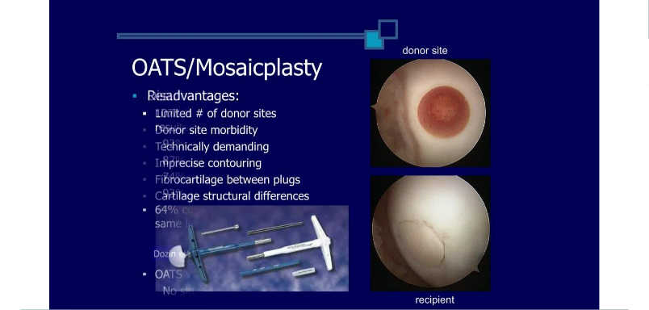
click at [481, 132] on div "10 seconds Tap to unmute" at bounding box center [324, 155] width 649 height 310
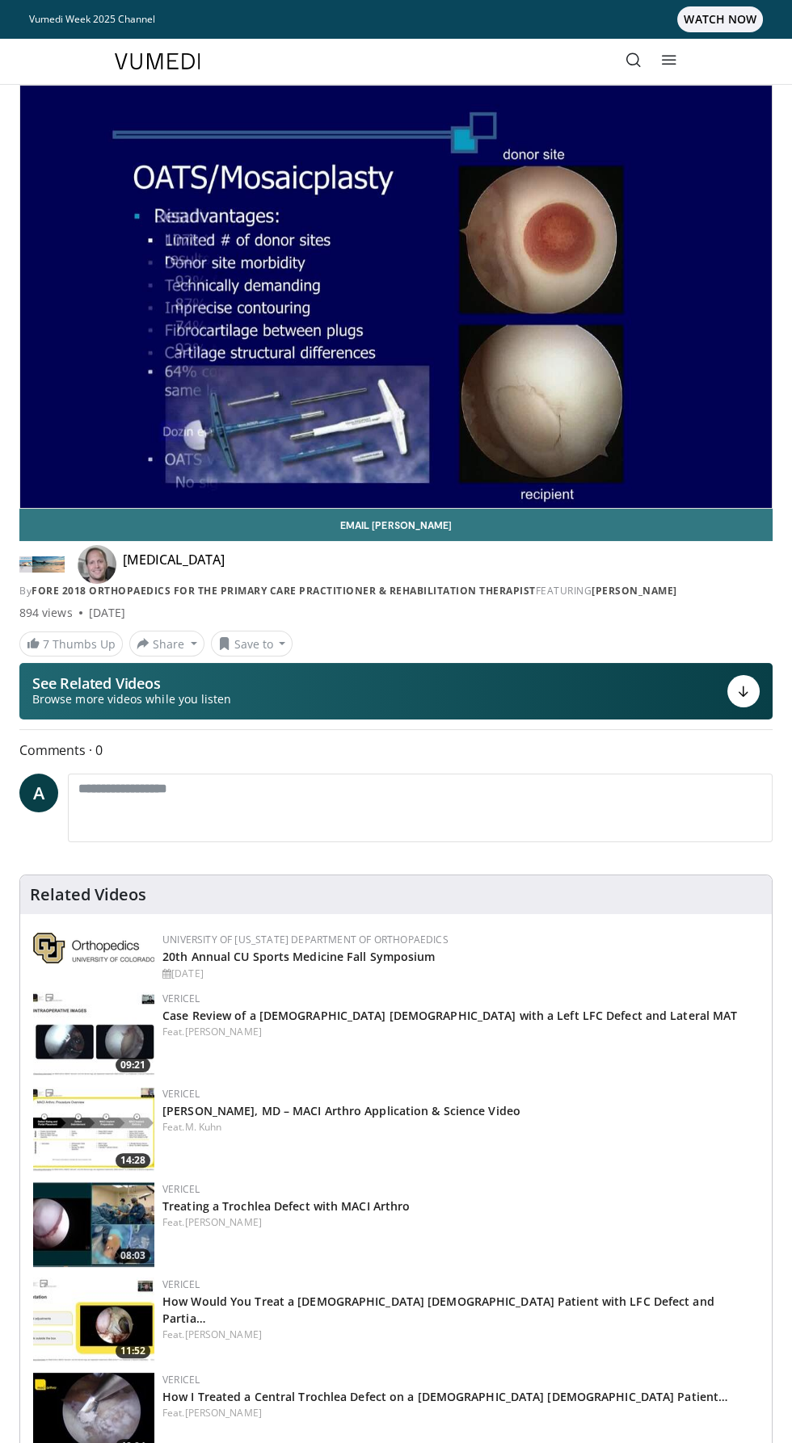
click at [378, 310] on div "Video Player" at bounding box center [395, 297] width 451 height 32
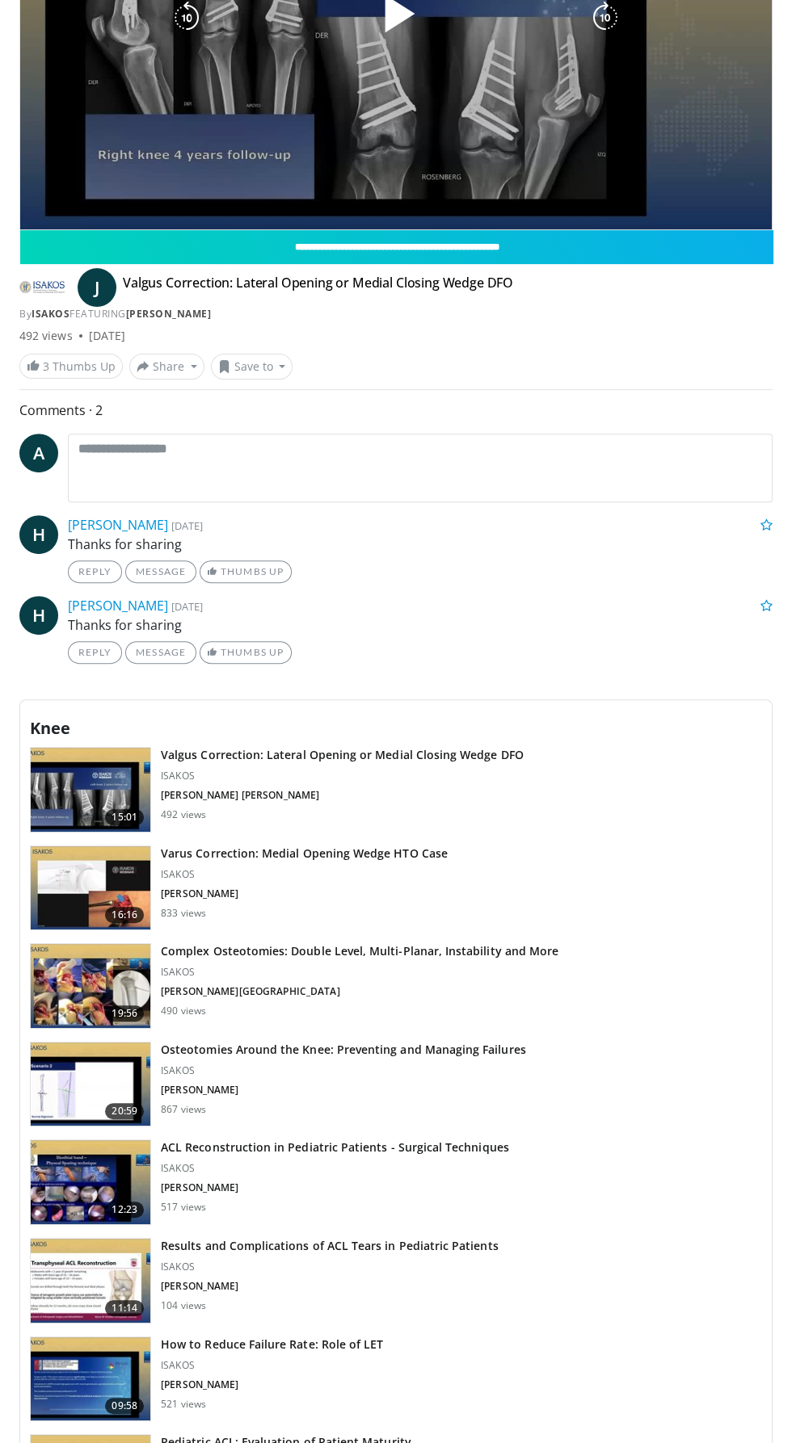
scroll to position [691, 0]
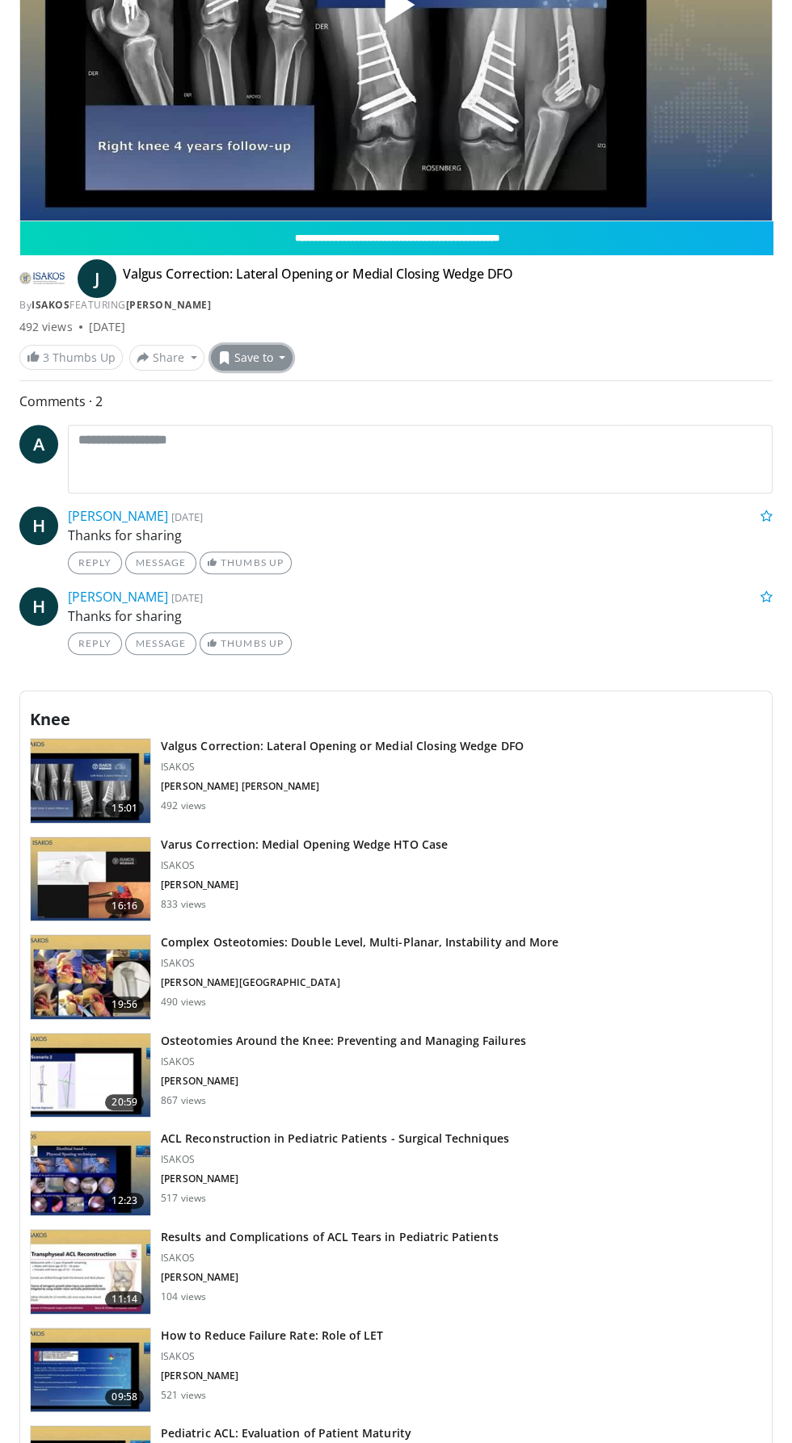
click at [276, 354] on button "Save to" at bounding box center [252, 358] width 82 height 26
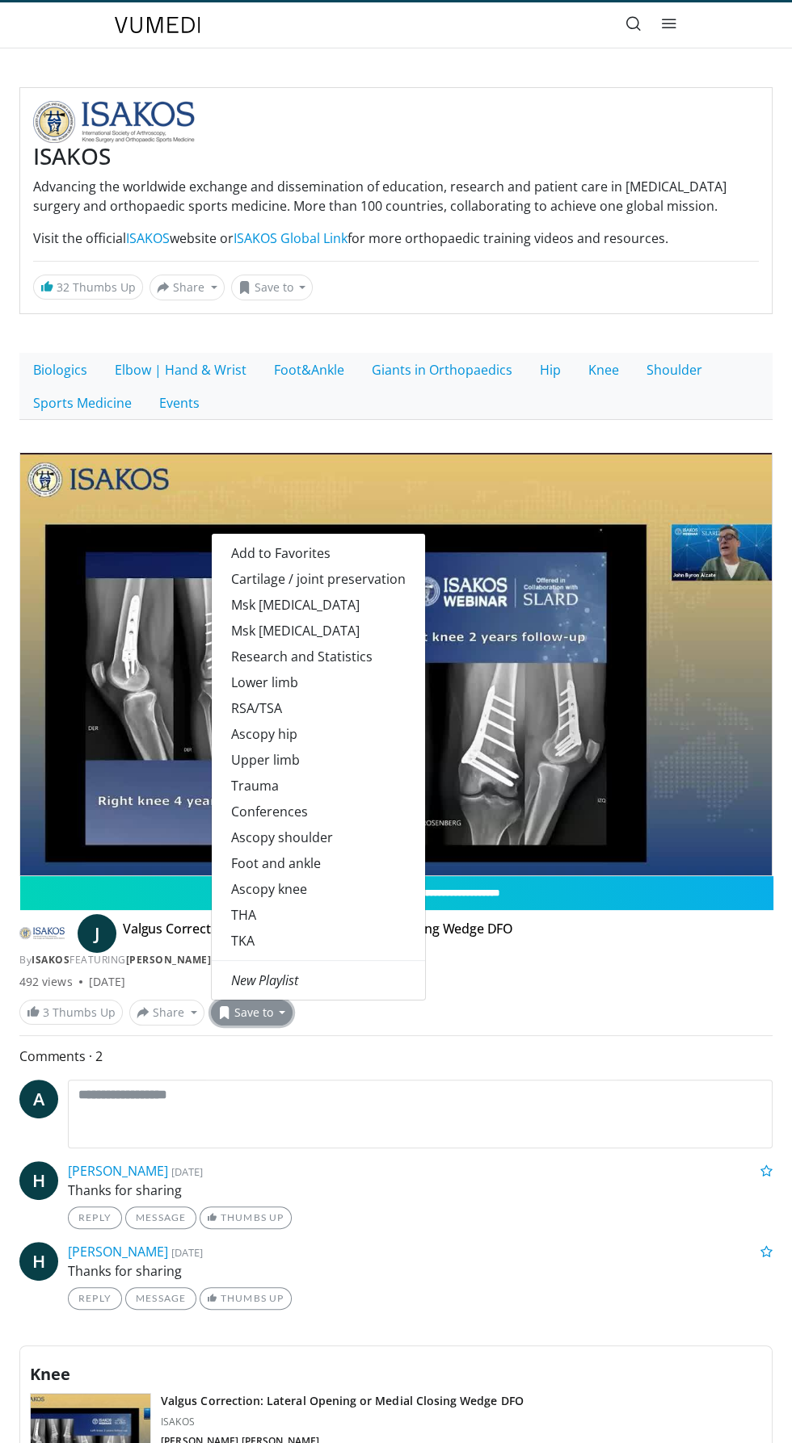
scroll to position [0, 0]
